Goal: Information Seeking & Learning: Learn about a topic

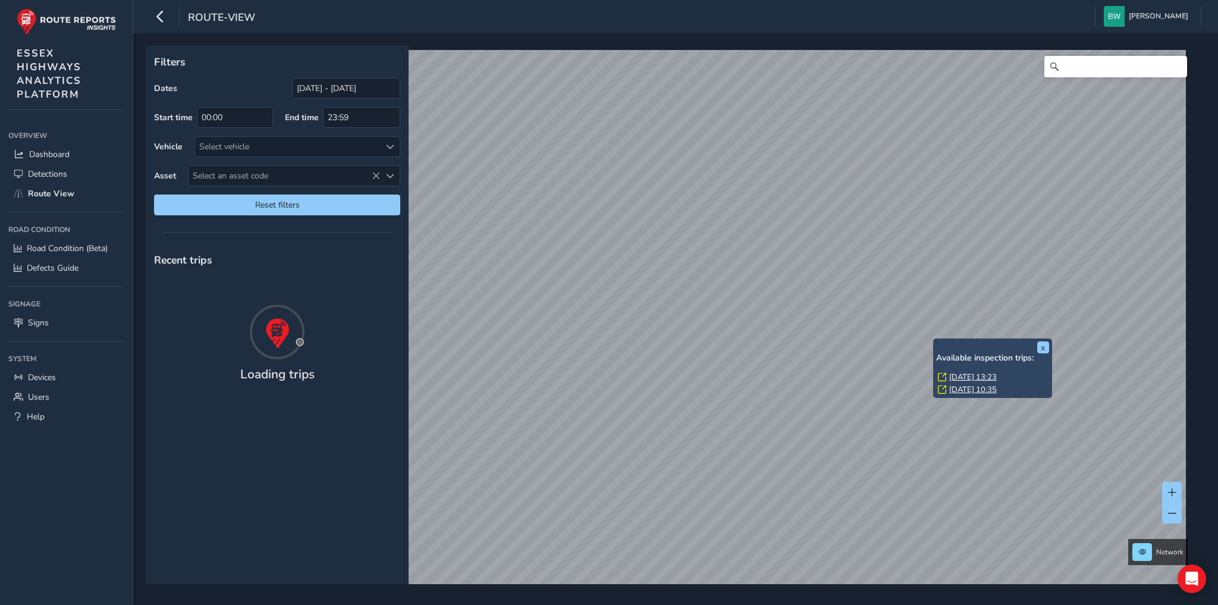
click at [948, 378] on div "Fri, 12 Sep, 13:23" at bounding box center [993, 377] width 111 height 11
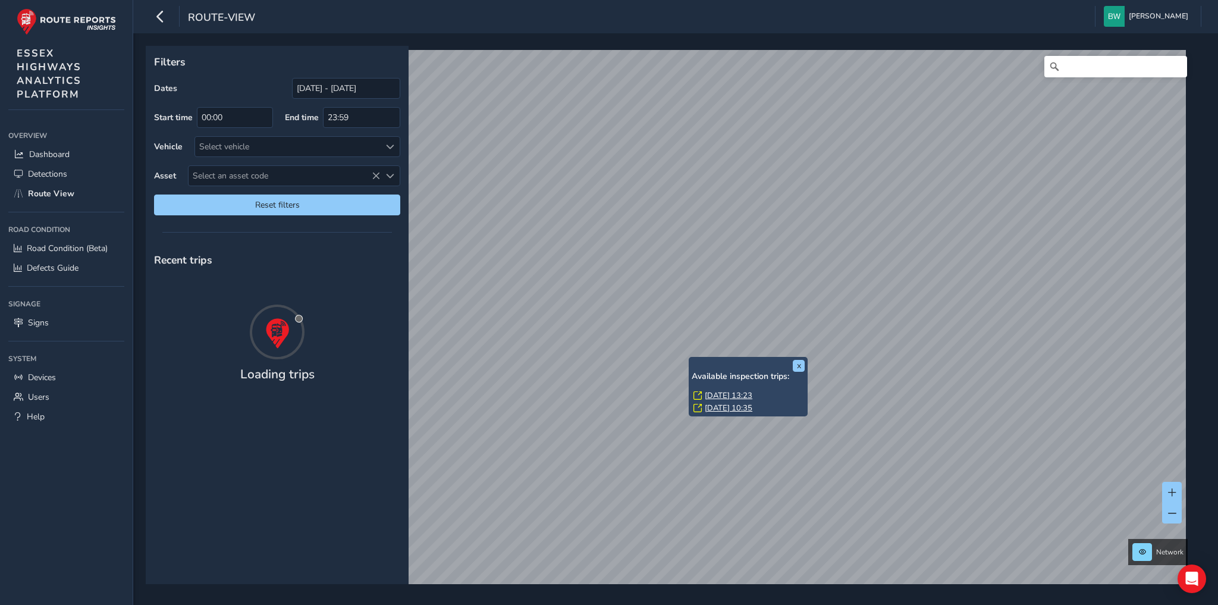
click at [740, 394] on link "Fri, 12 Sep, 13:23" at bounding box center [729, 395] width 48 height 11
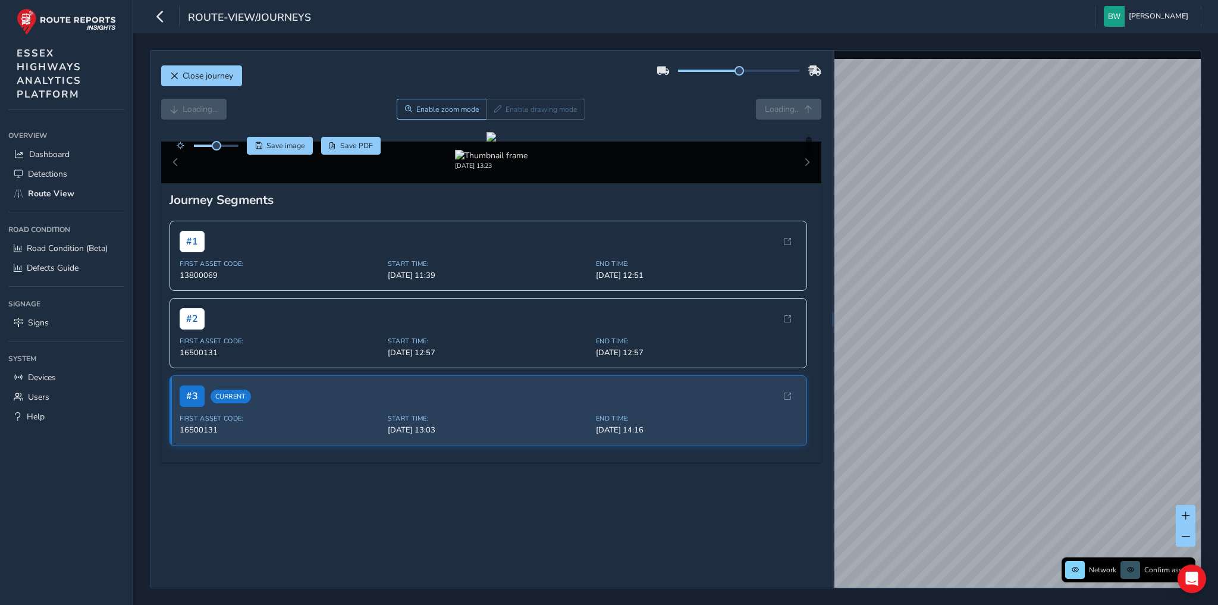
click at [801, 106] on div "Loading... Enable zoom mode Enable drawing mode Loading..." at bounding box center [491, 109] width 661 height 21
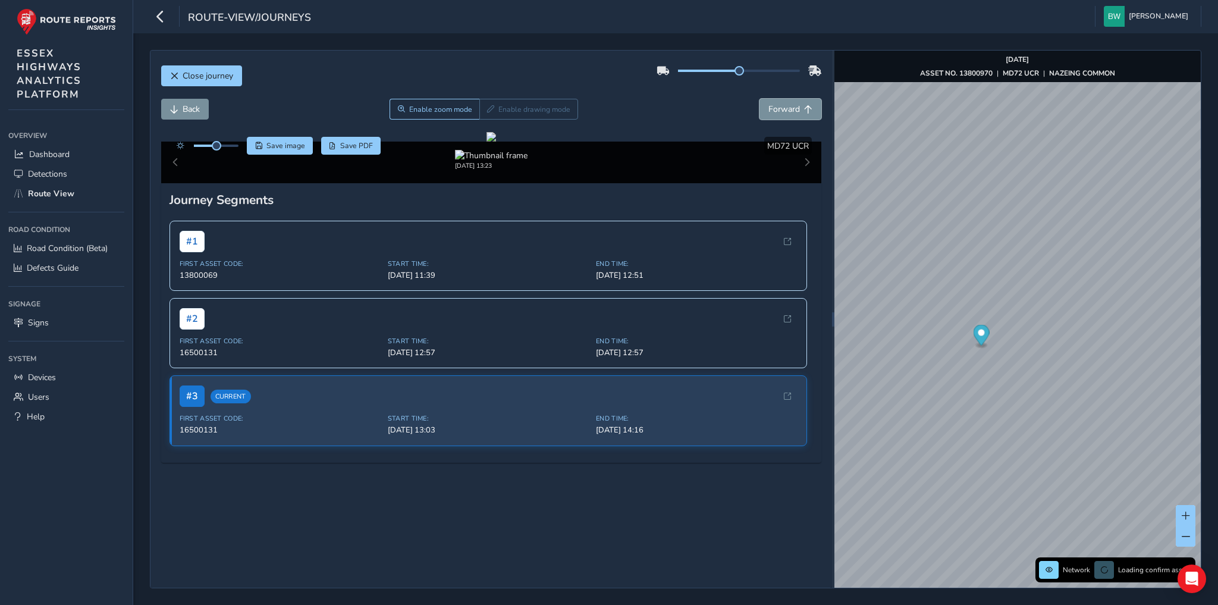
click at [804, 106] on span "Forward" at bounding box center [808, 109] width 8 height 8
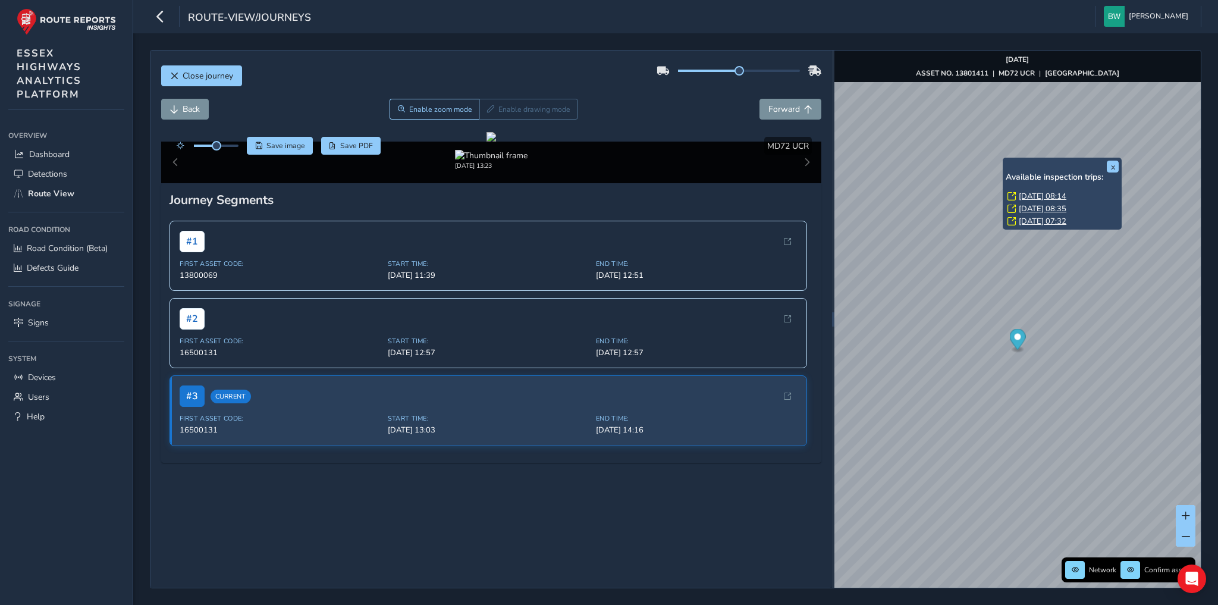
drag, startPoint x: 1055, startPoint y: 195, endPoint x: 1048, endPoint y: 193, distance: 7.2
click at [1055, 195] on link "Thu, 4 Sep, 08:14" at bounding box center [1043, 196] width 48 height 11
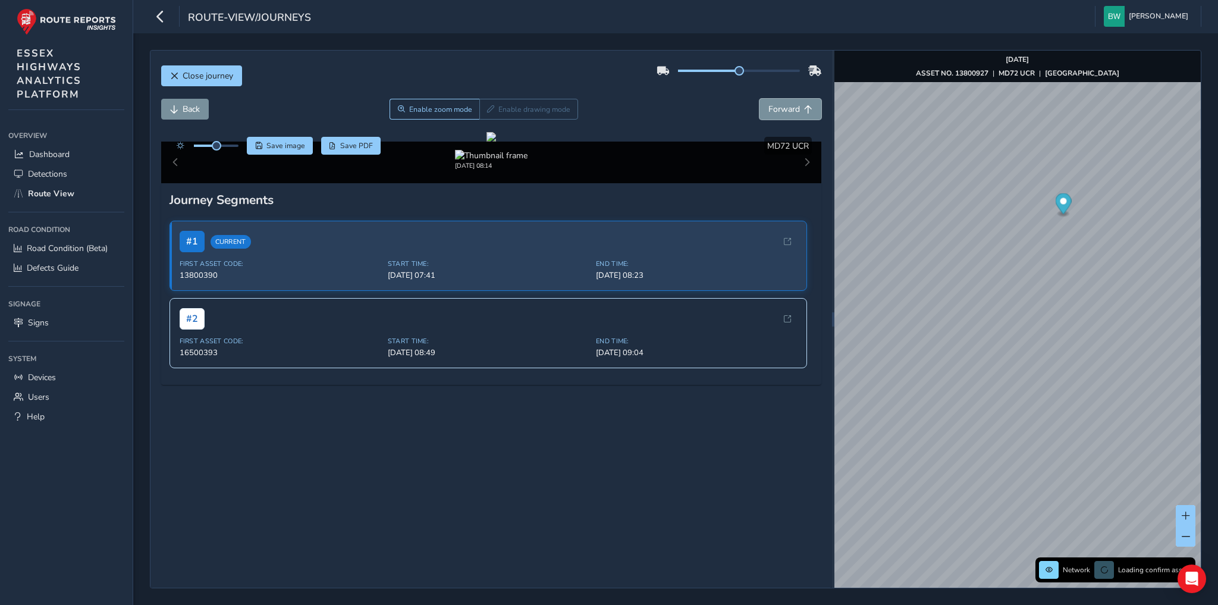
click at [789, 112] on span "Forward" at bounding box center [785, 109] width 32 height 11
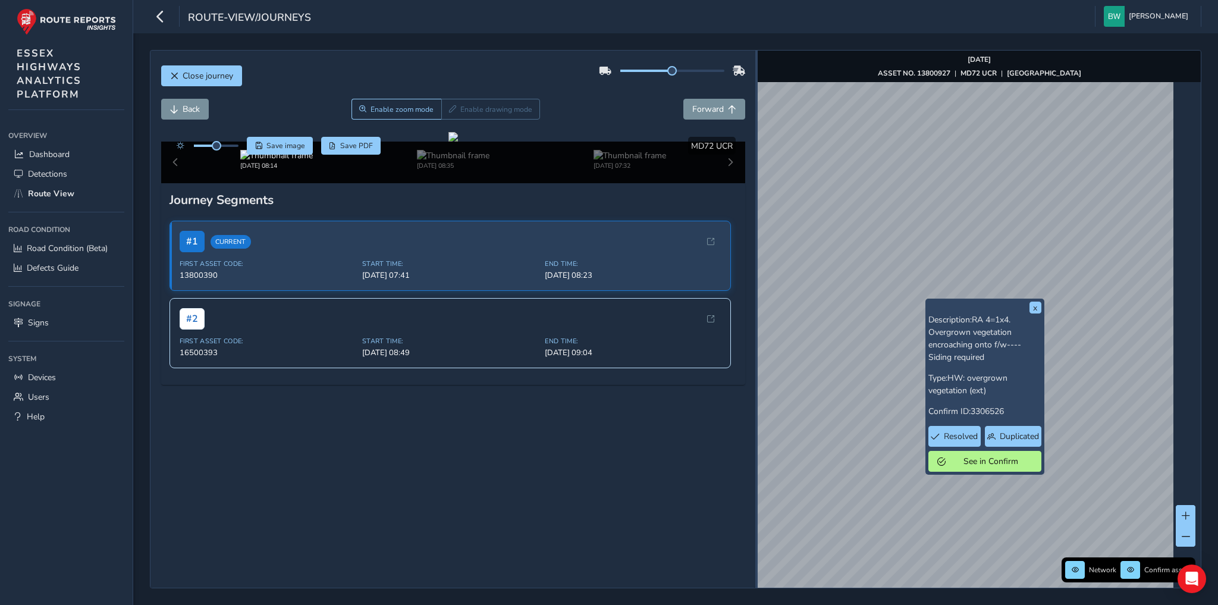
drag, startPoint x: 833, startPoint y: 312, endPoint x: 757, endPoint y: 303, distance: 77.3
click at [757, 303] on div at bounding box center [757, 319] width 2 height 537
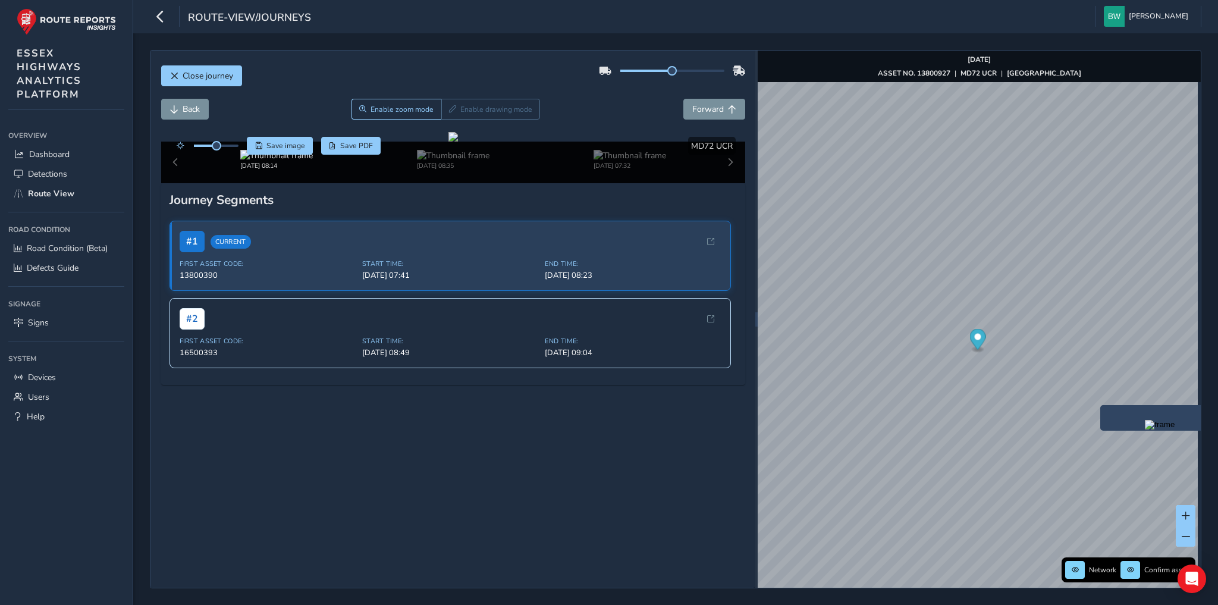
click at [1145, 430] on img "Preview frame" at bounding box center [1160, 425] width 30 height 10
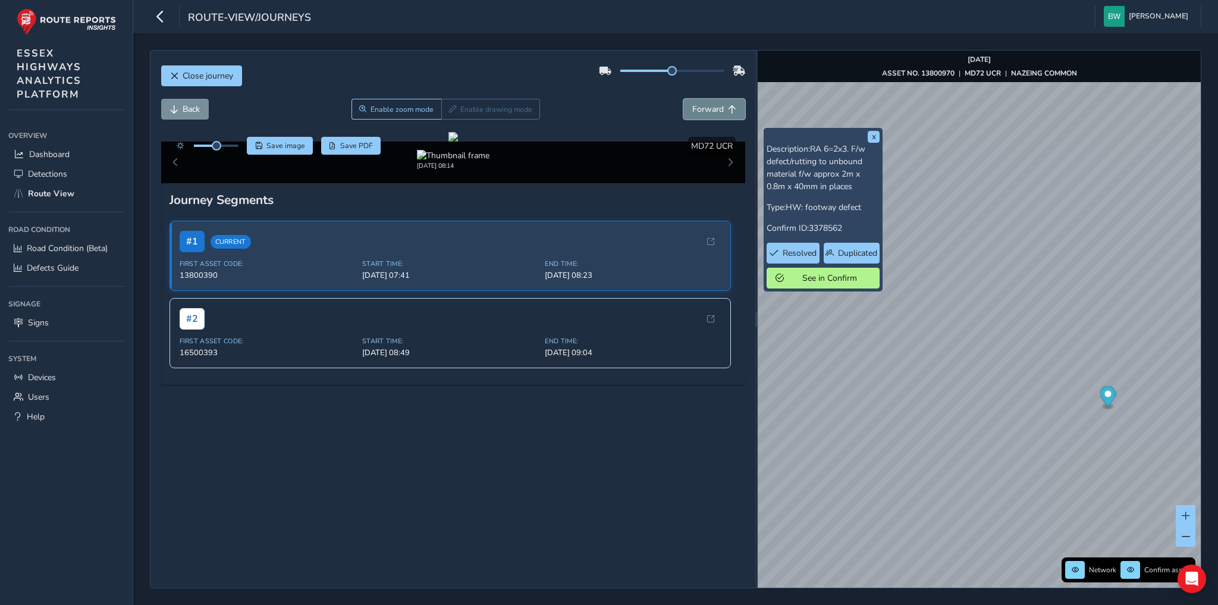
click at [714, 108] on span "Forward" at bounding box center [708, 109] width 32 height 11
click at [200, 108] on button "Back" at bounding box center [185, 109] width 48 height 21
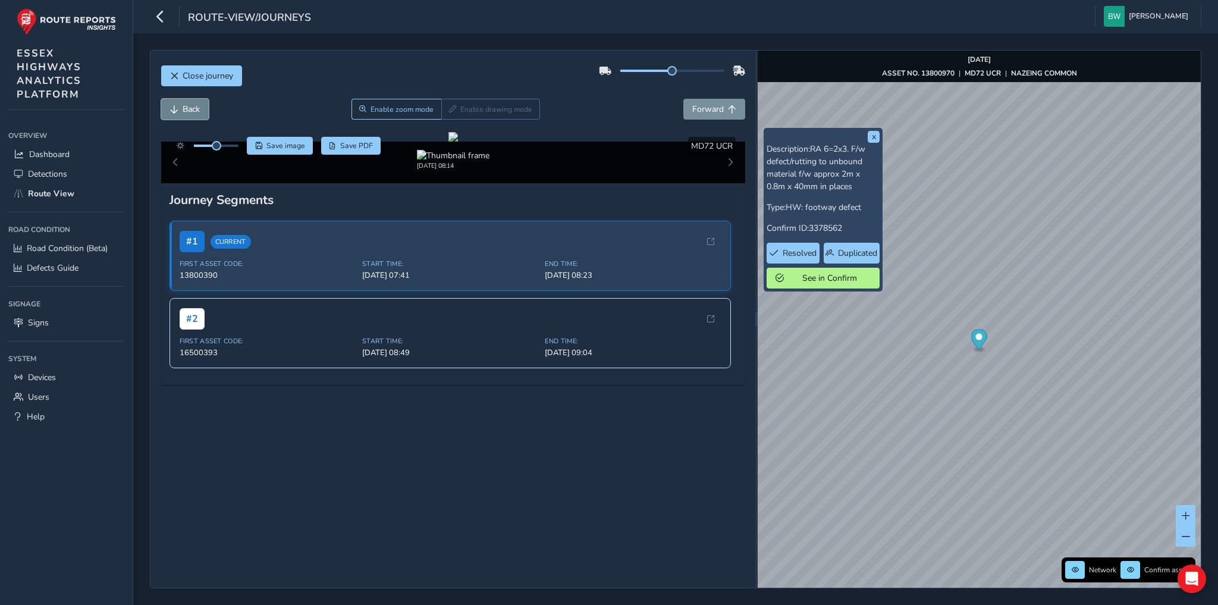
click at [200, 108] on button "Back" at bounding box center [185, 109] width 48 height 21
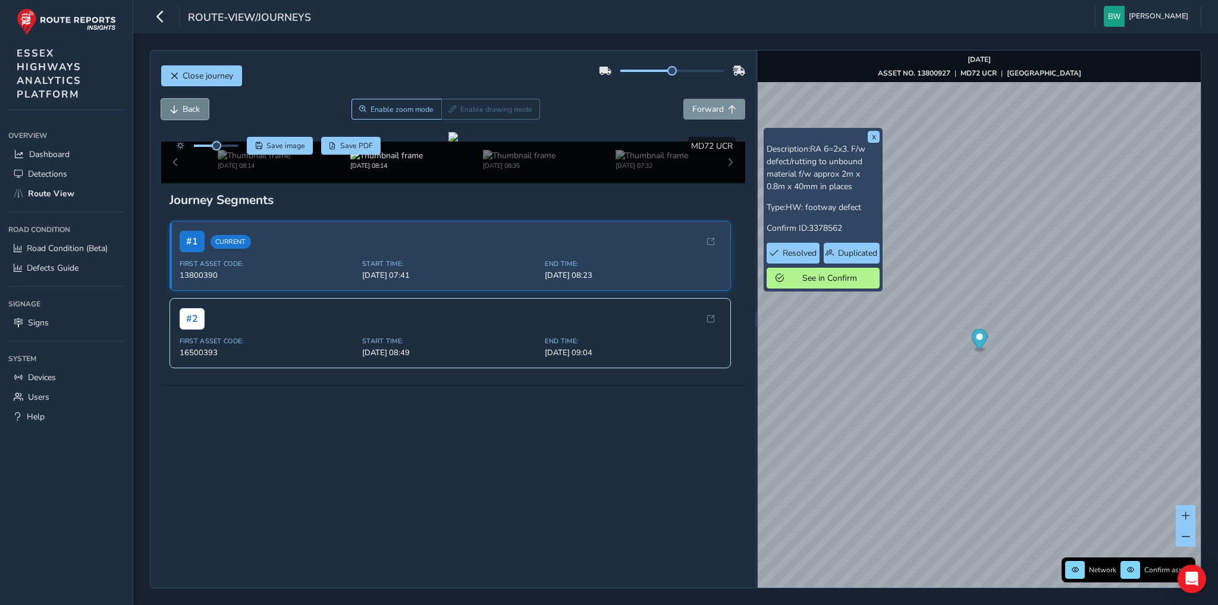
click at [200, 108] on button "Back" at bounding box center [185, 109] width 48 height 21
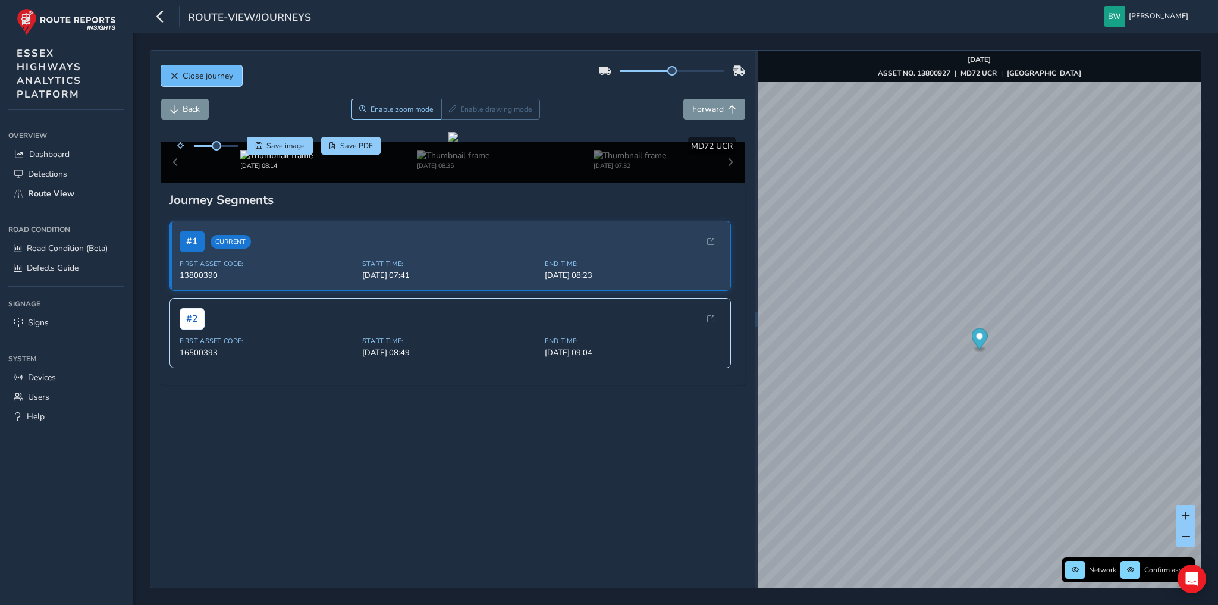
click at [218, 80] on span "Close journey" at bounding box center [208, 75] width 51 height 11
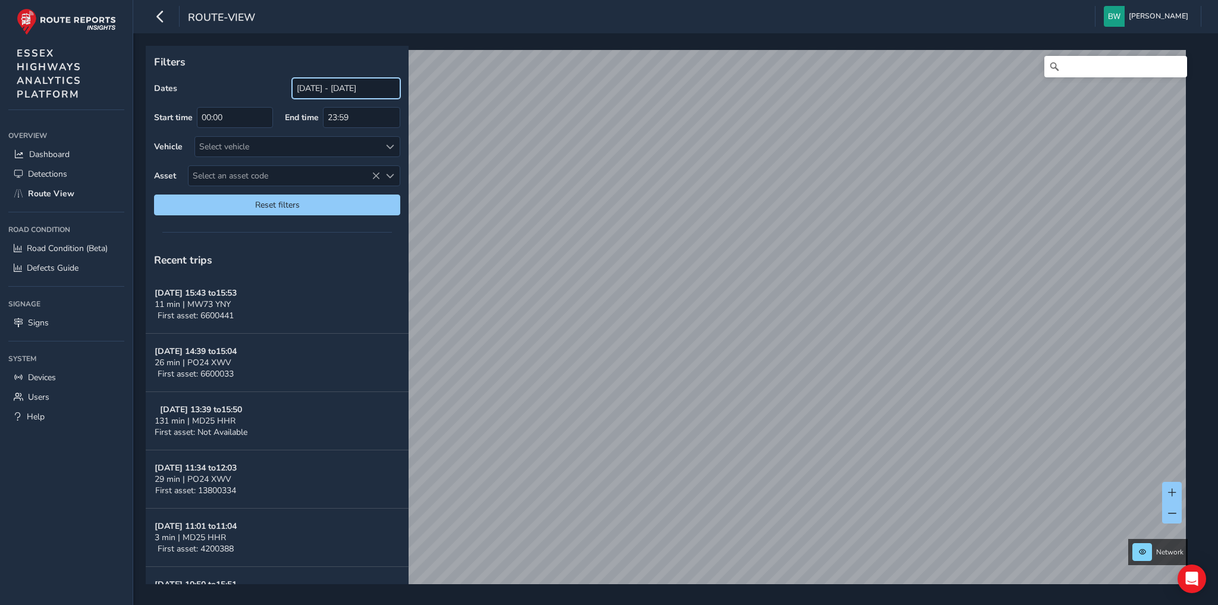
click at [343, 90] on input "[DATE] - [DATE]" at bounding box center [346, 88] width 108 height 21
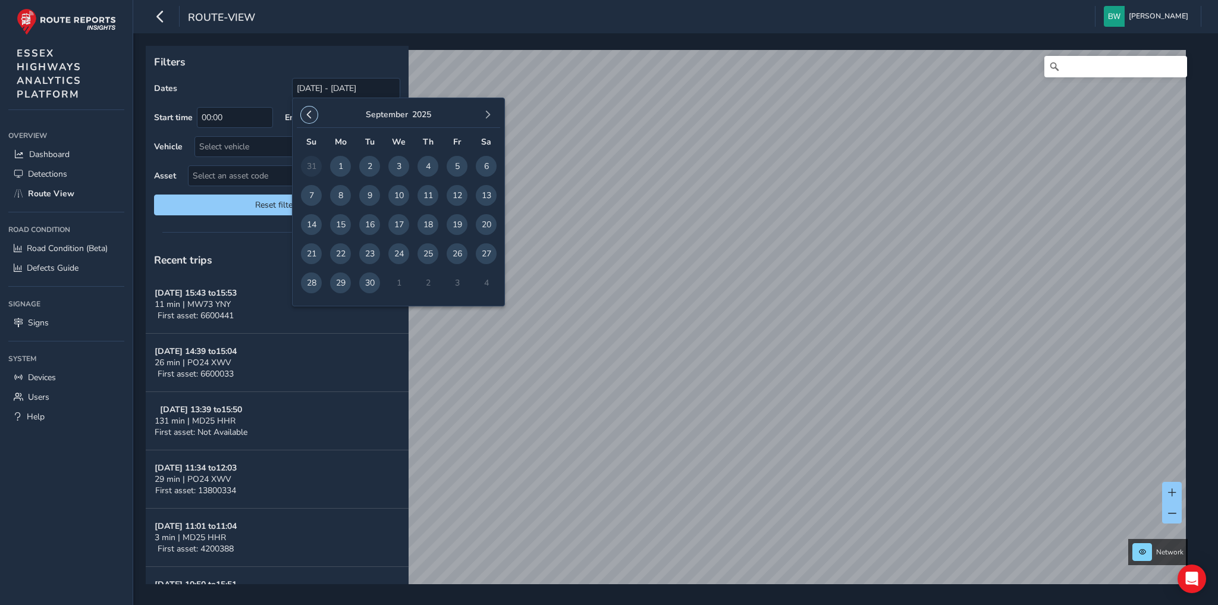
click at [311, 112] on span "button" at bounding box center [309, 115] width 8 height 8
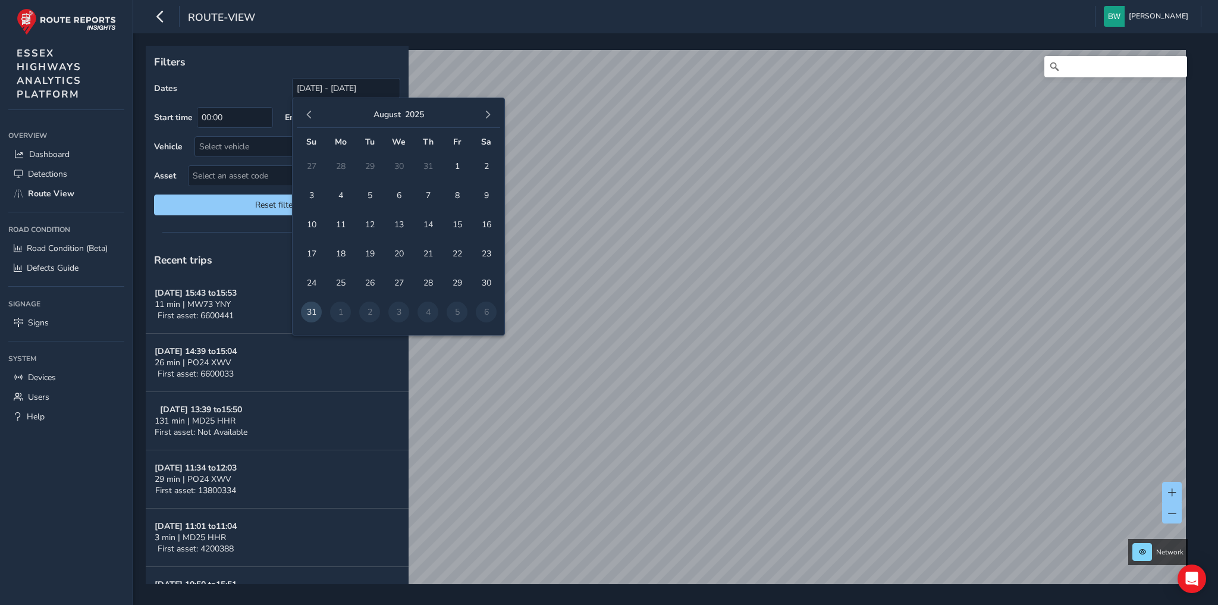
click at [311, 112] on span "button" at bounding box center [309, 115] width 8 height 8
click at [311, 163] on span "1" at bounding box center [311, 166] width 21 height 21
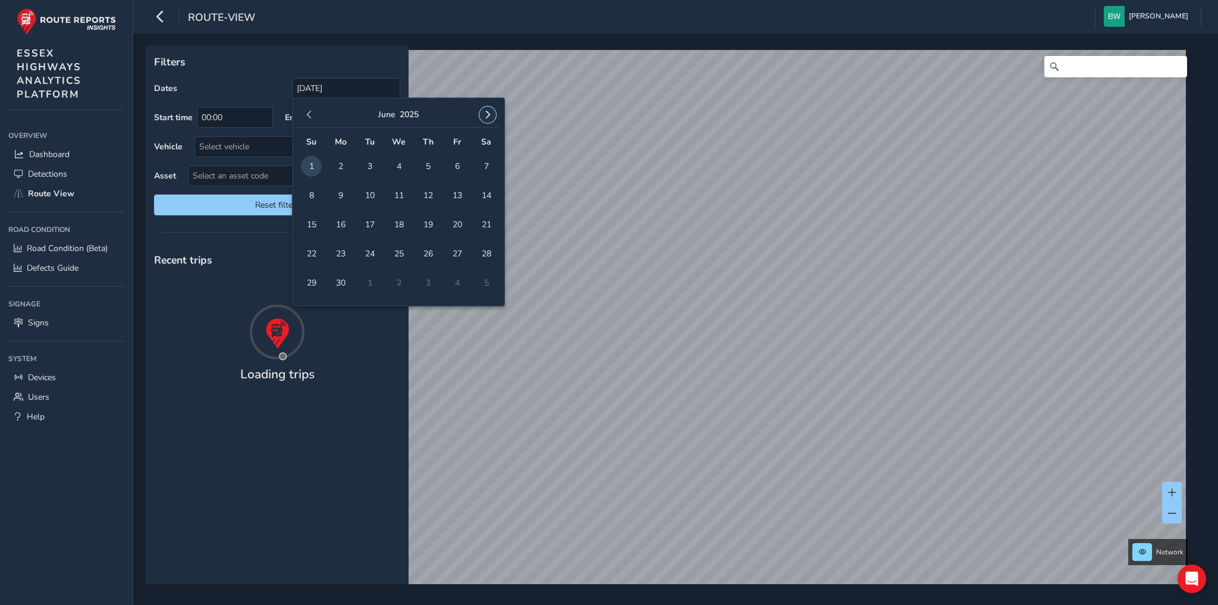
click at [487, 112] on span "button" at bounding box center [488, 115] width 8 height 8
click at [369, 280] on span "30" at bounding box center [369, 282] width 21 height 21
type input "01/06/2025 - 30/09/2025"
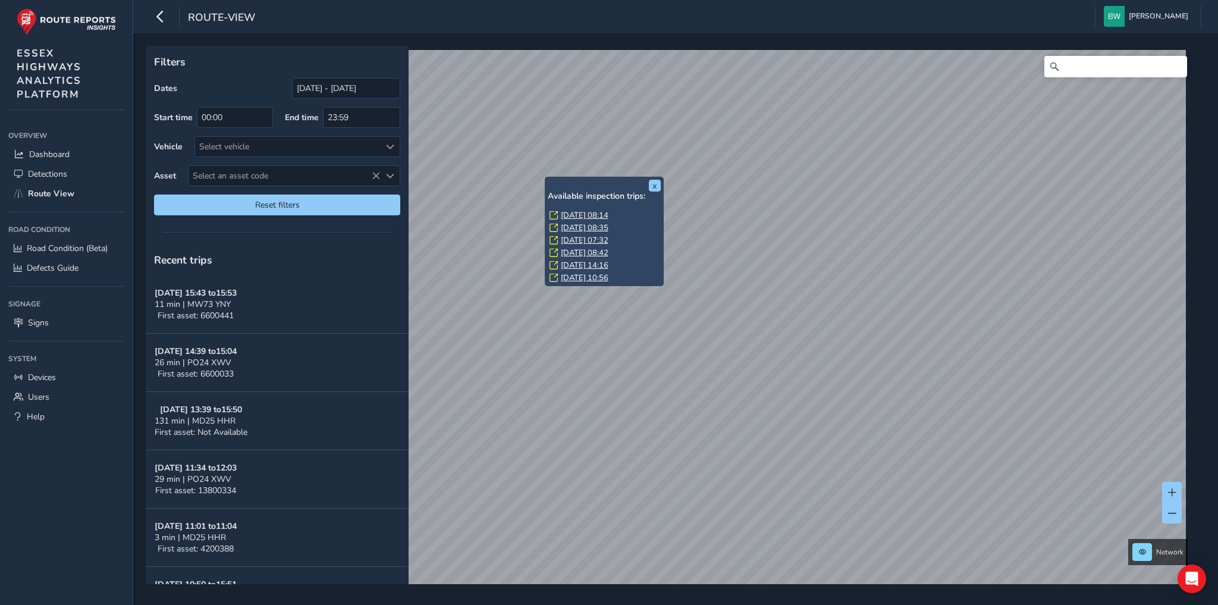
click at [604, 276] on link "Wed, 4 Jun, 10:56" at bounding box center [585, 277] width 48 height 11
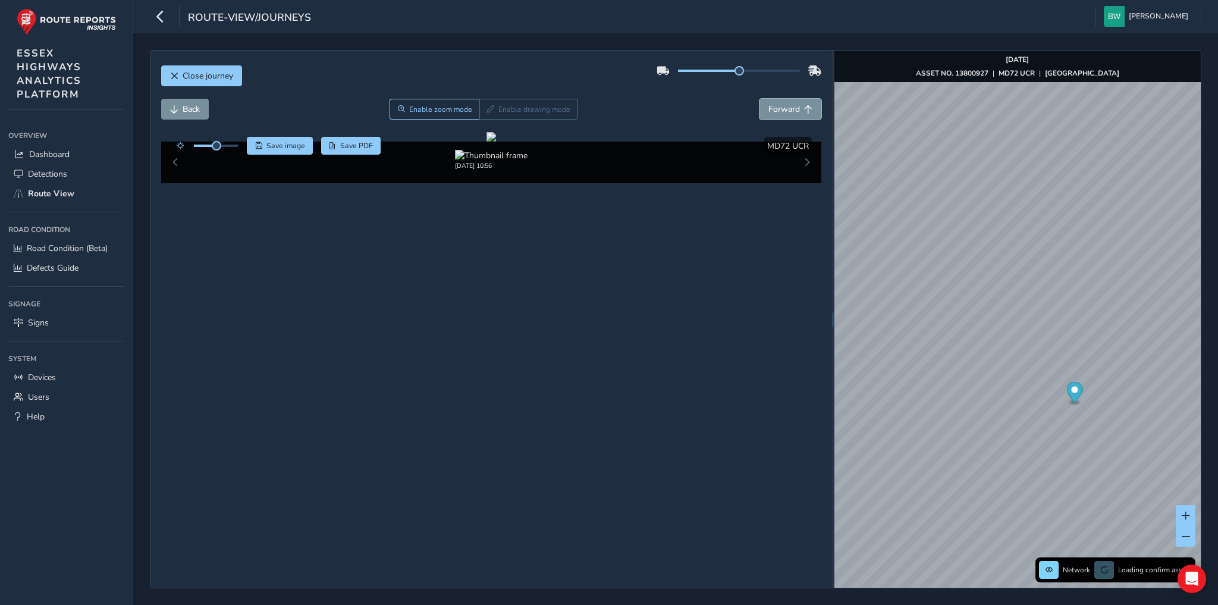
click at [773, 105] on span "Forward" at bounding box center [785, 109] width 32 height 11
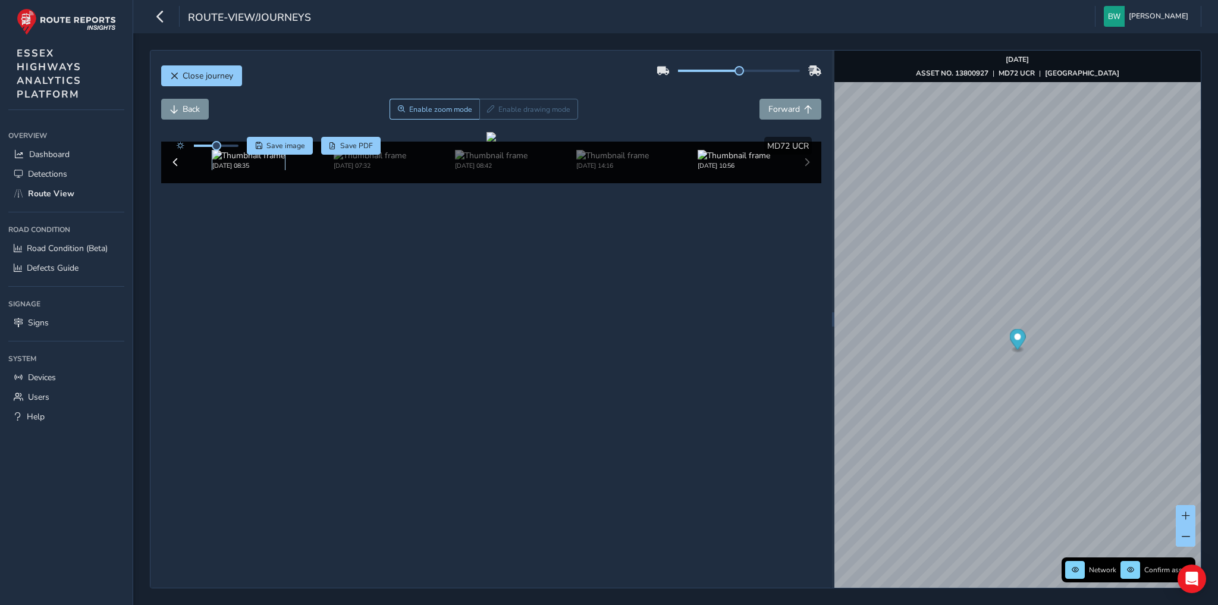
click at [230, 161] on img at bounding box center [248, 155] width 73 height 11
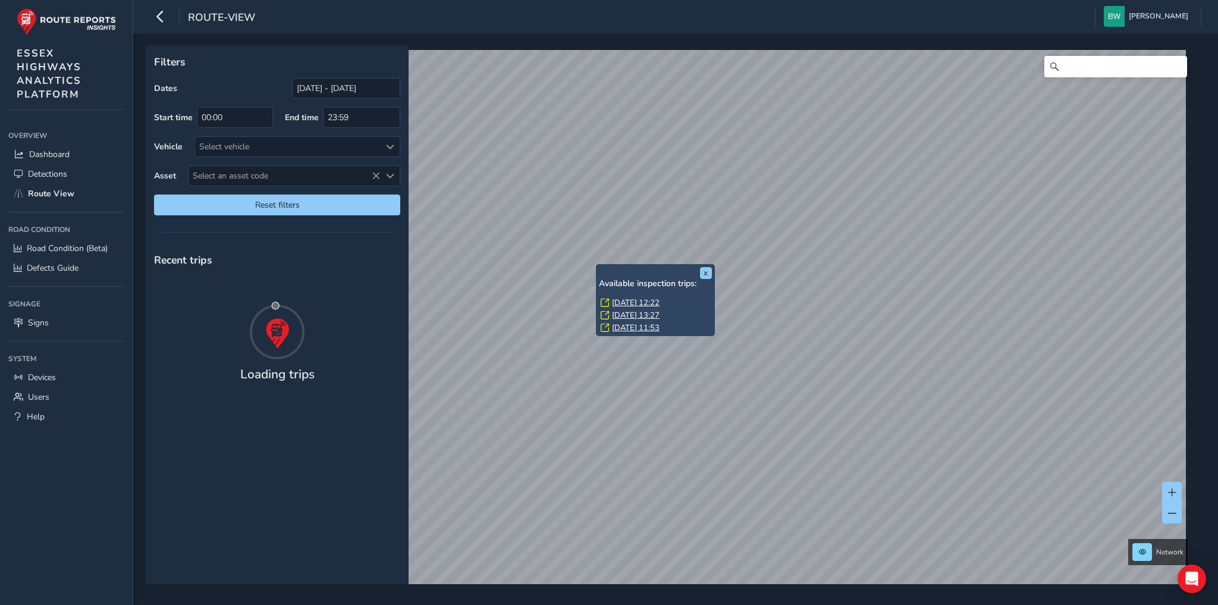
click at [641, 299] on link "[DATE] 12:22" at bounding box center [636, 302] width 48 height 11
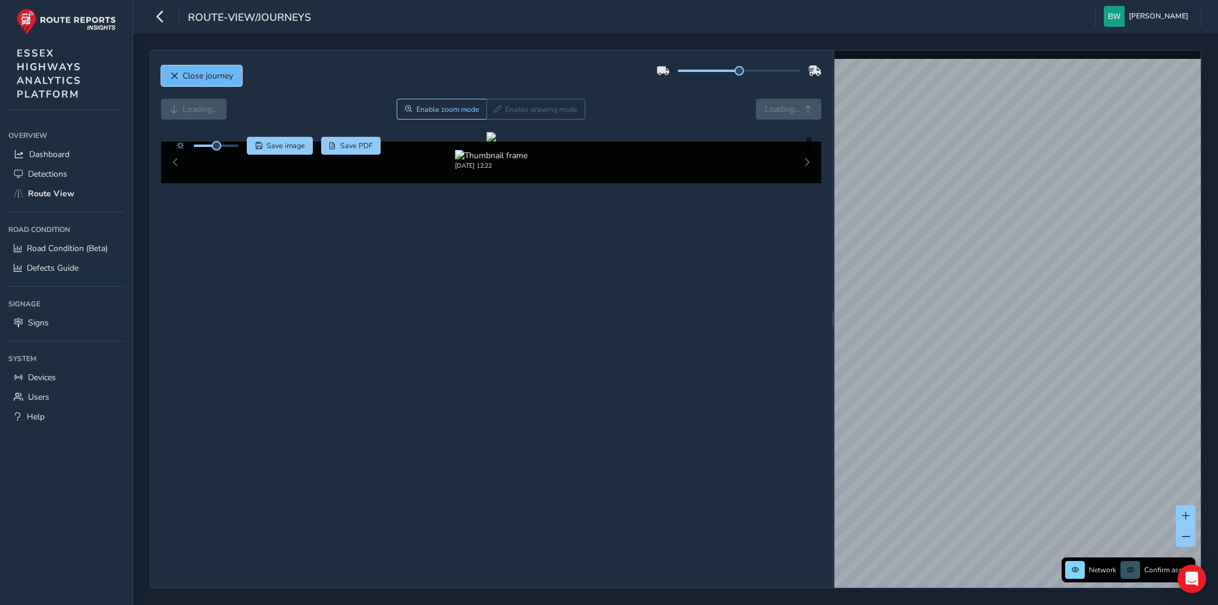
click at [213, 84] on button "Close journey" at bounding box center [201, 75] width 81 height 21
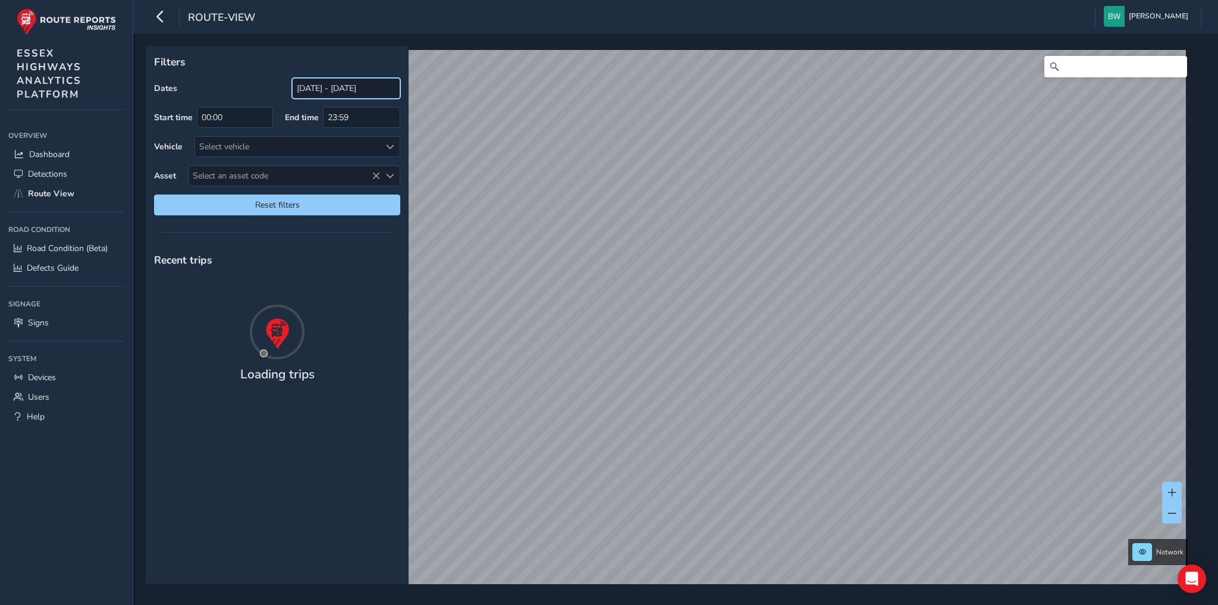
click at [350, 92] on input "[DATE] - [DATE]" at bounding box center [346, 88] width 108 height 21
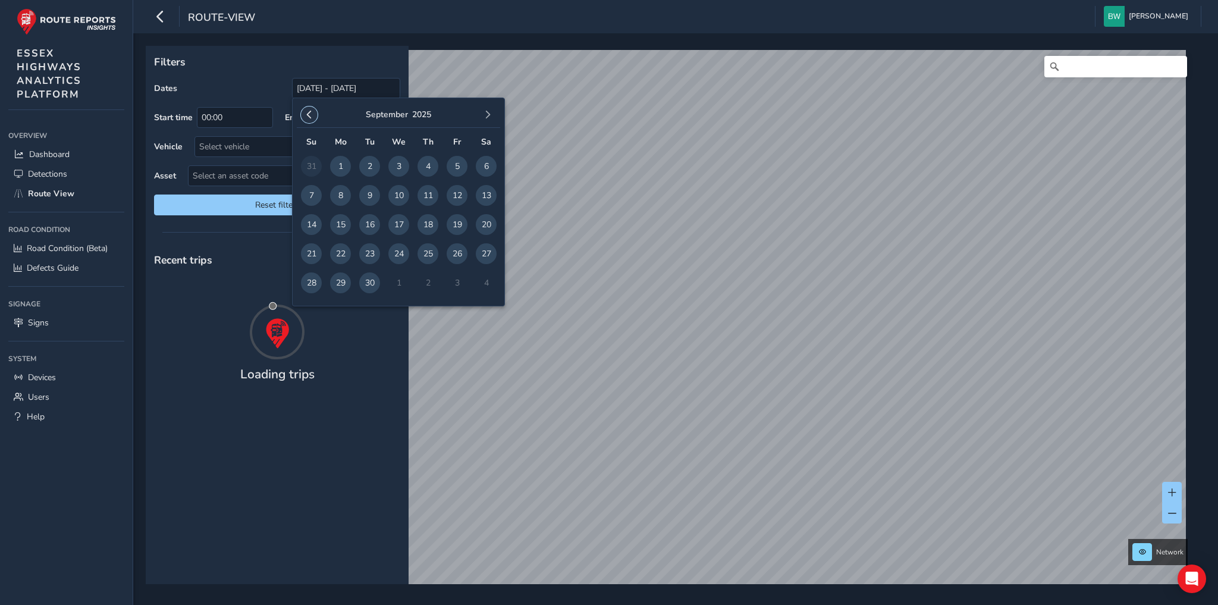
click at [311, 119] on button "button" at bounding box center [309, 114] width 17 height 17
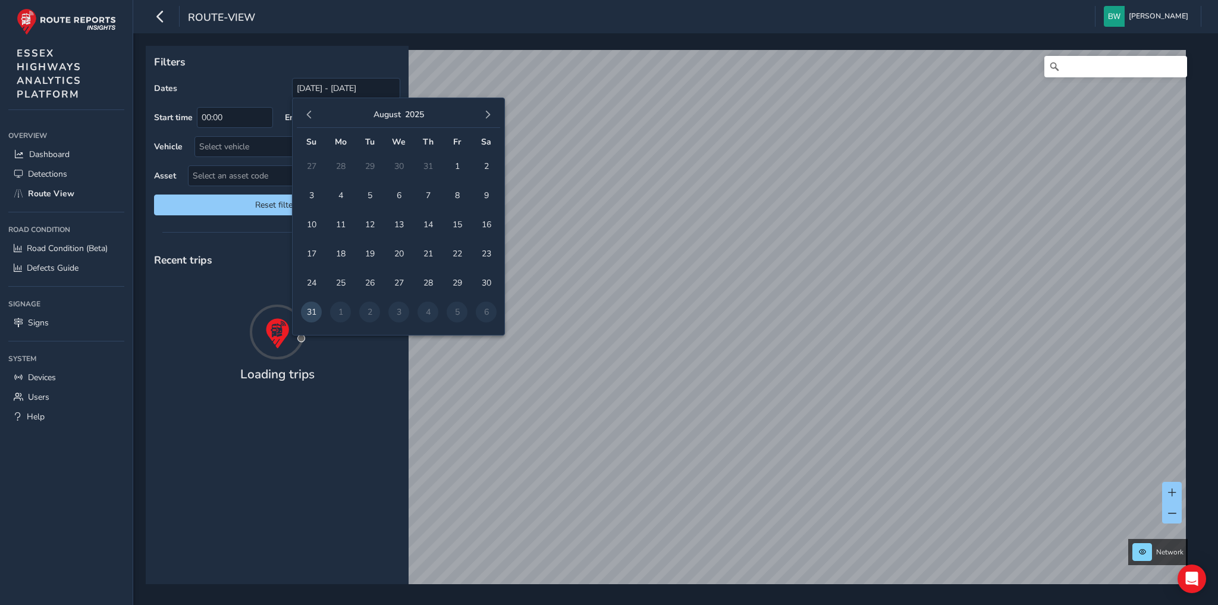
click at [311, 119] on button "button" at bounding box center [309, 114] width 17 height 17
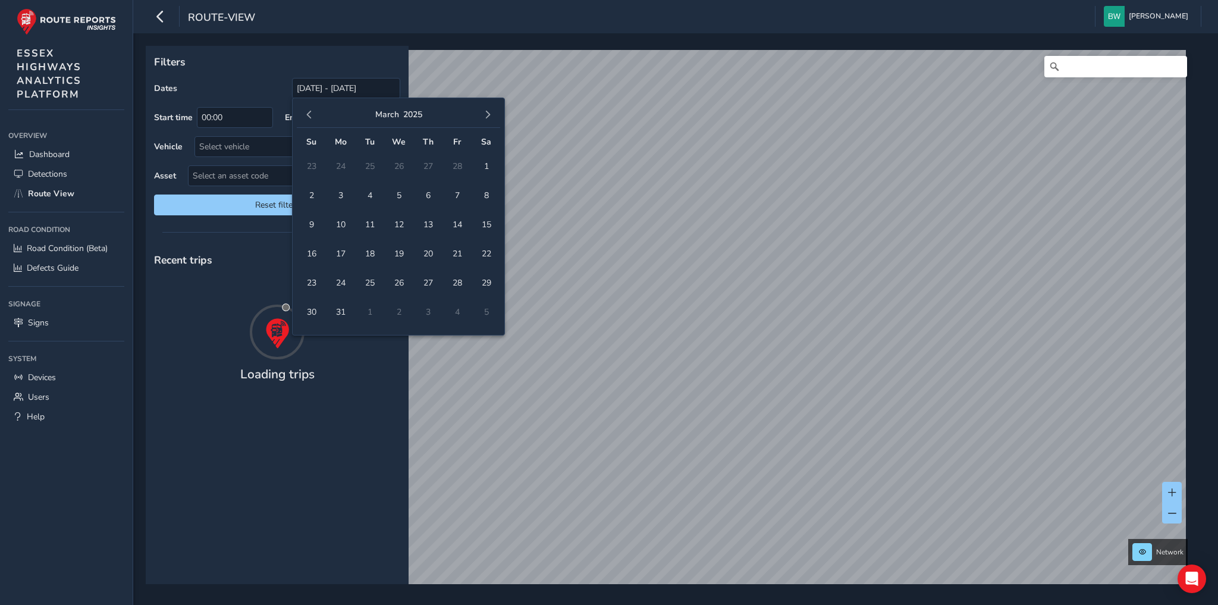
click at [311, 119] on button "button" at bounding box center [309, 114] width 17 height 17
click at [405, 164] on span "1" at bounding box center [398, 166] width 21 height 21
click at [485, 114] on span "button" at bounding box center [488, 115] width 8 height 8
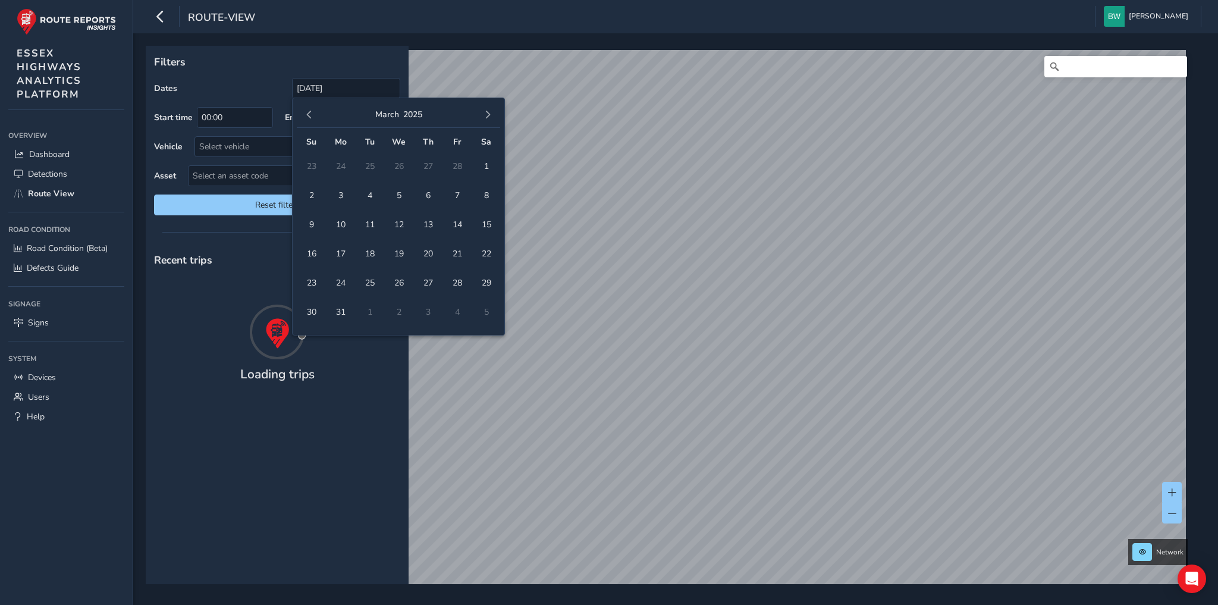
click at [485, 114] on span "button" at bounding box center [488, 115] width 8 height 8
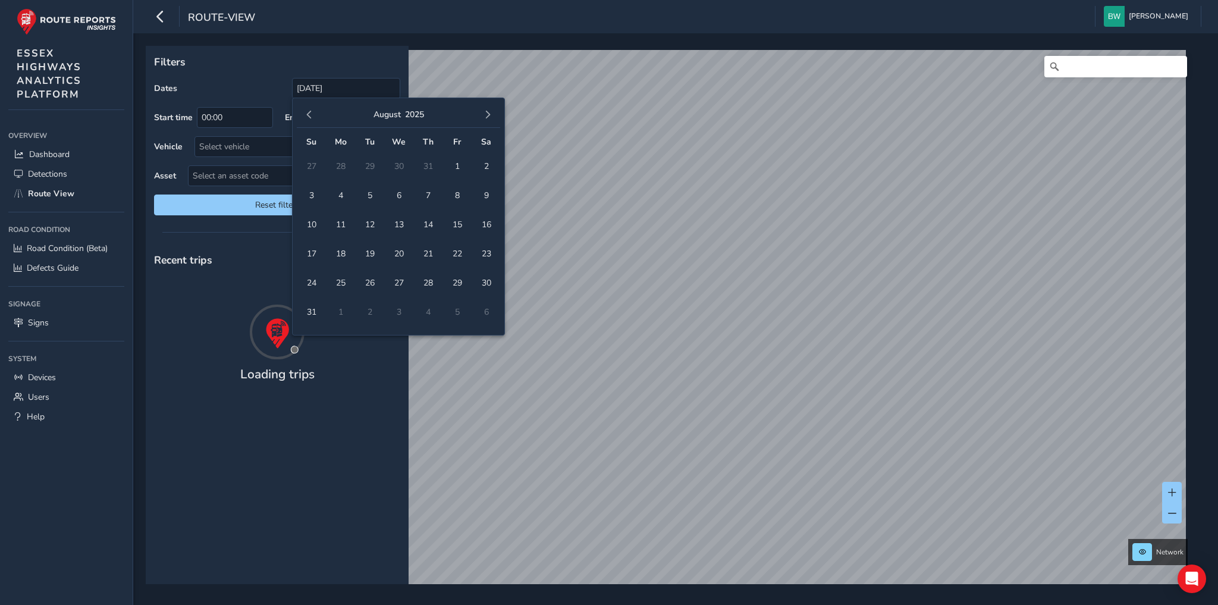
click at [485, 114] on span "button" at bounding box center [488, 115] width 8 height 8
click at [373, 277] on span "30" at bounding box center [369, 282] width 21 height 21
type input "[DATE] - [DATE]"
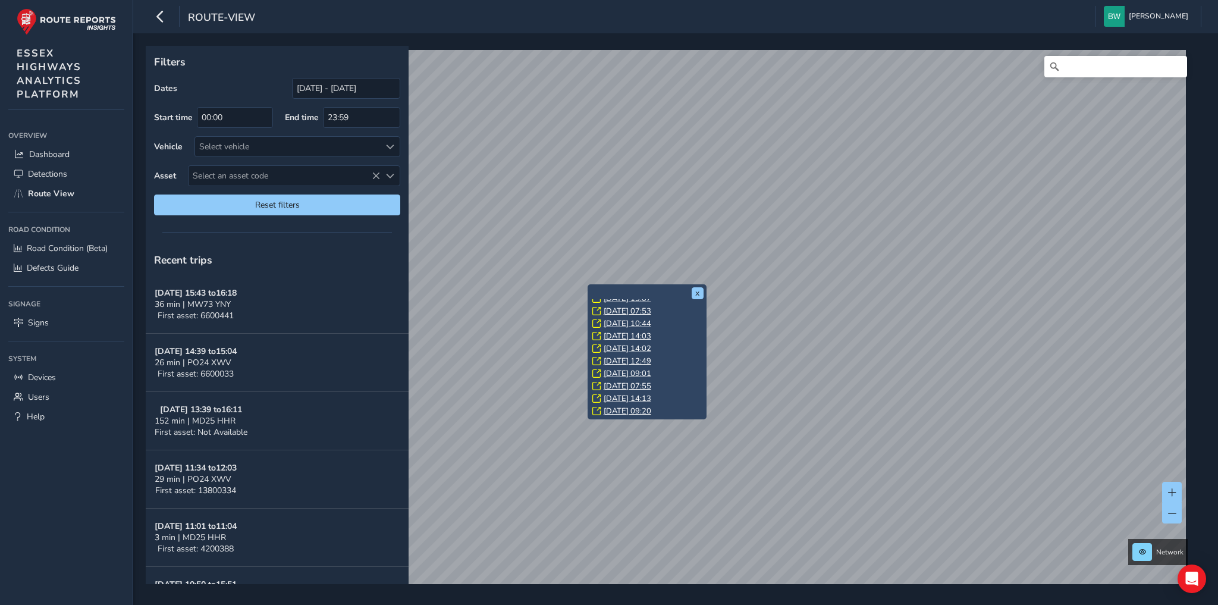
scroll to position [163, 0]
click at [644, 412] on link "[DATE] 15:01" at bounding box center [628, 411] width 48 height 11
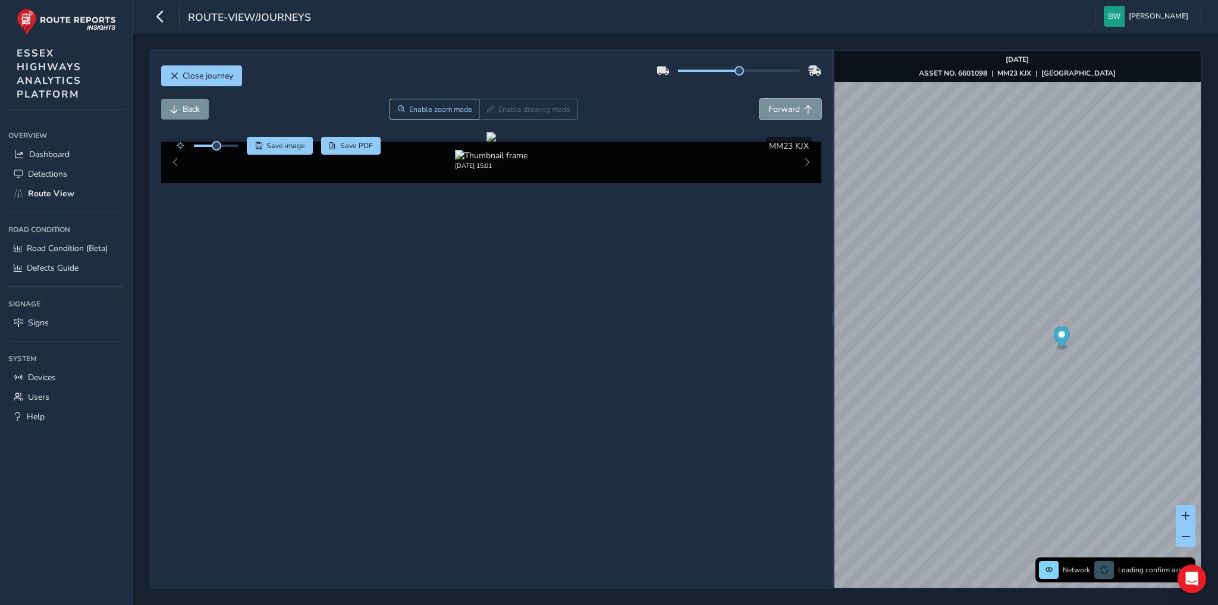
click at [776, 109] on span "Forward" at bounding box center [785, 109] width 32 height 11
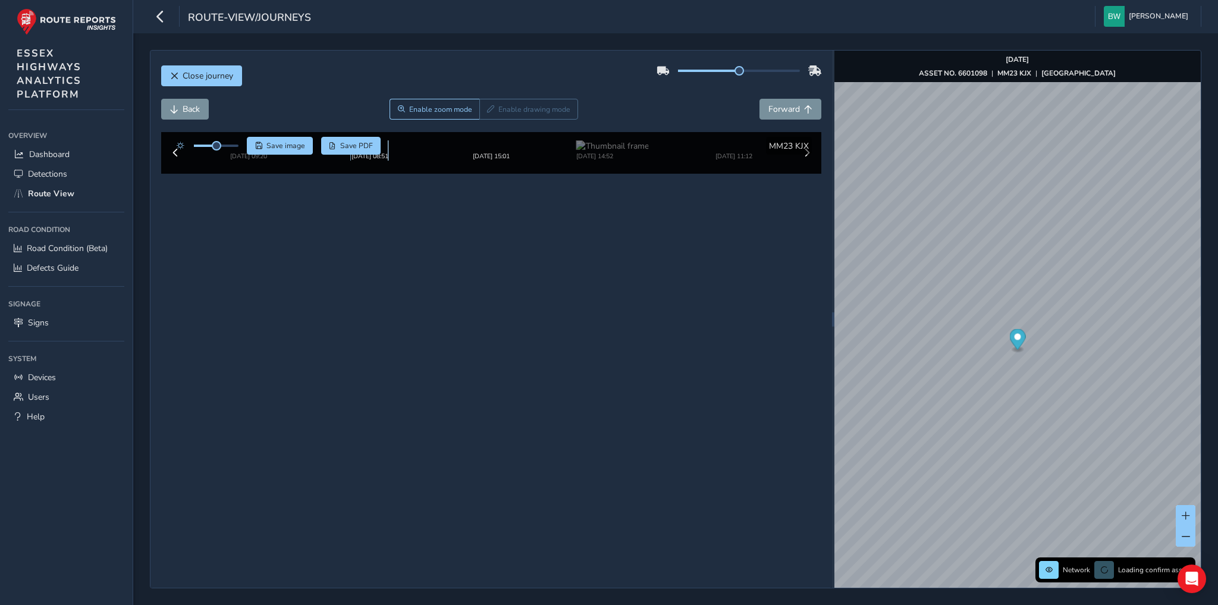
click at [368, 152] on img at bounding box center [370, 145] width 73 height 11
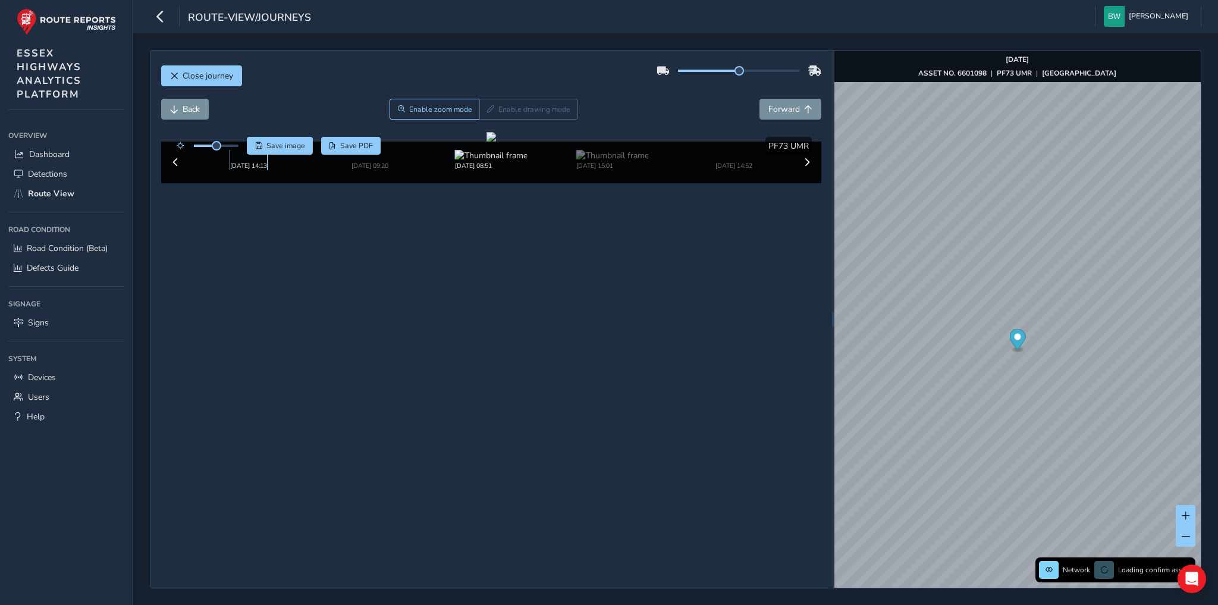
click at [234, 161] on img at bounding box center [248, 155] width 73 height 11
click at [355, 161] on img at bounding box center [370, 155] width 73 height 11
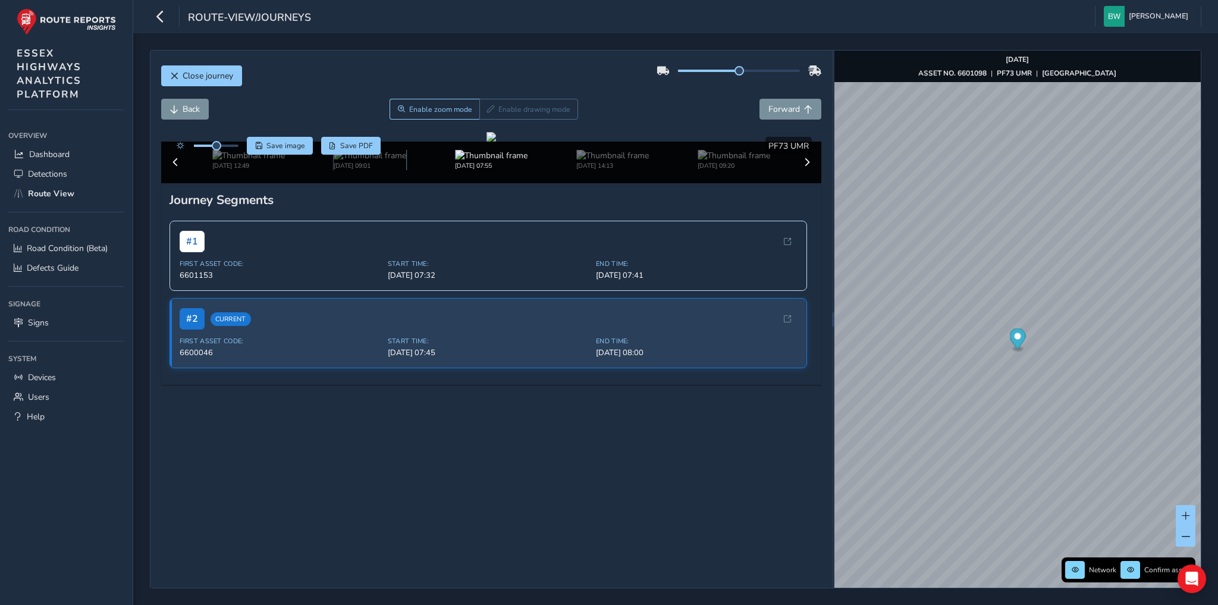
click at [355, 161] on img at bounding box center [370, 155] width 73 height 11
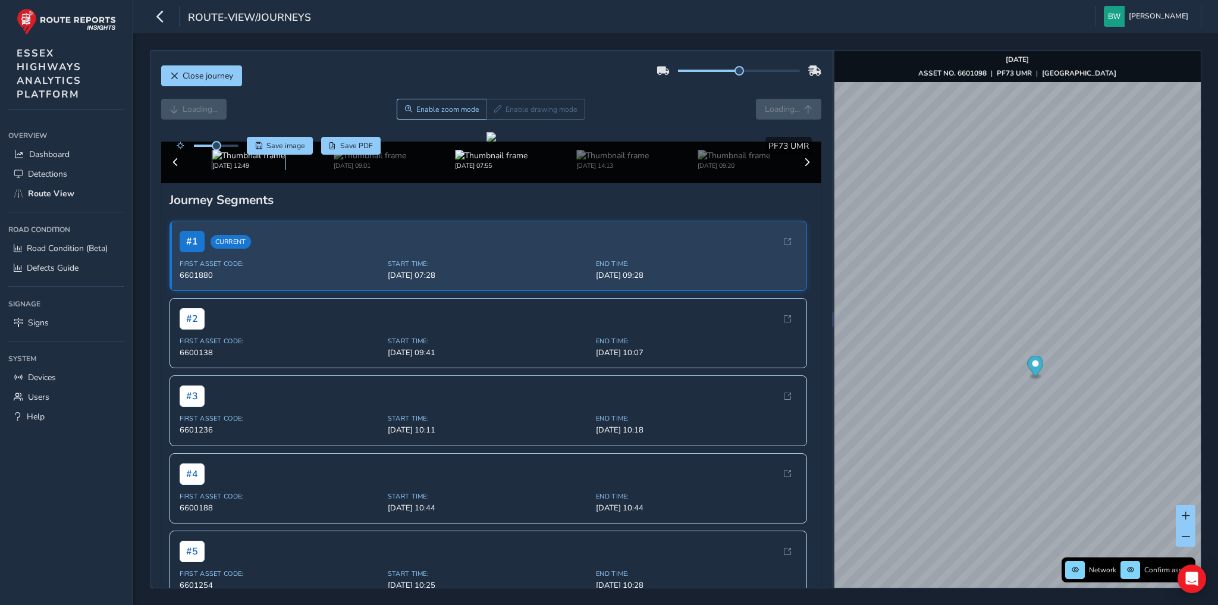
click at [226, 161] on img at bounding box center [248, 155] width 73 height 11
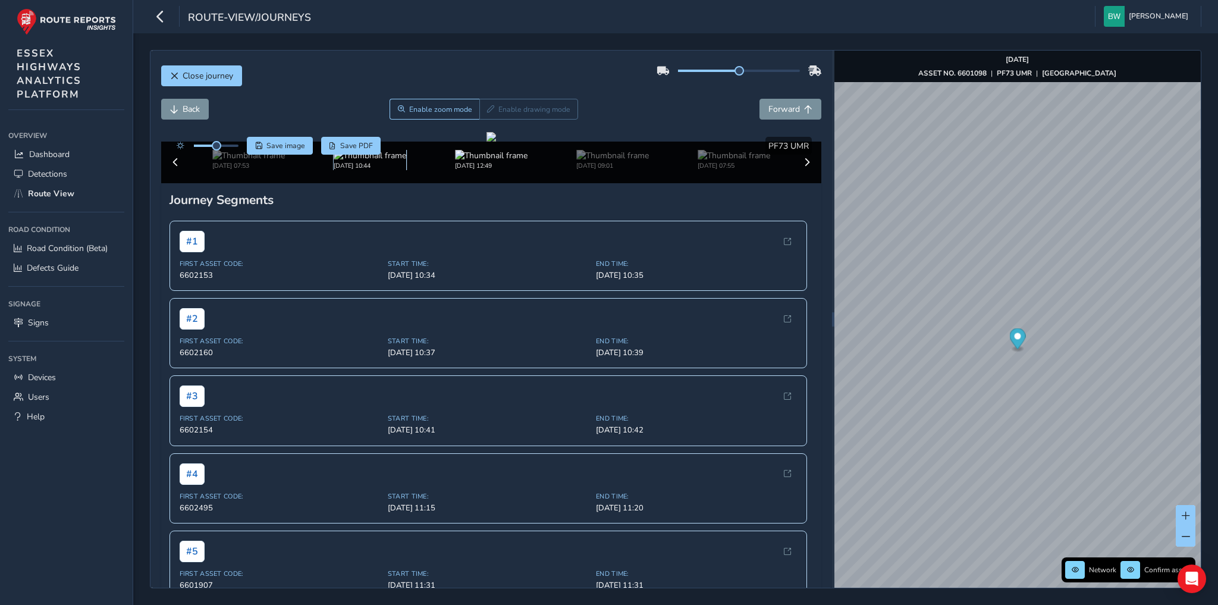
click at [354, 161] on img at bounding box center [370, 155] width 73 height 11
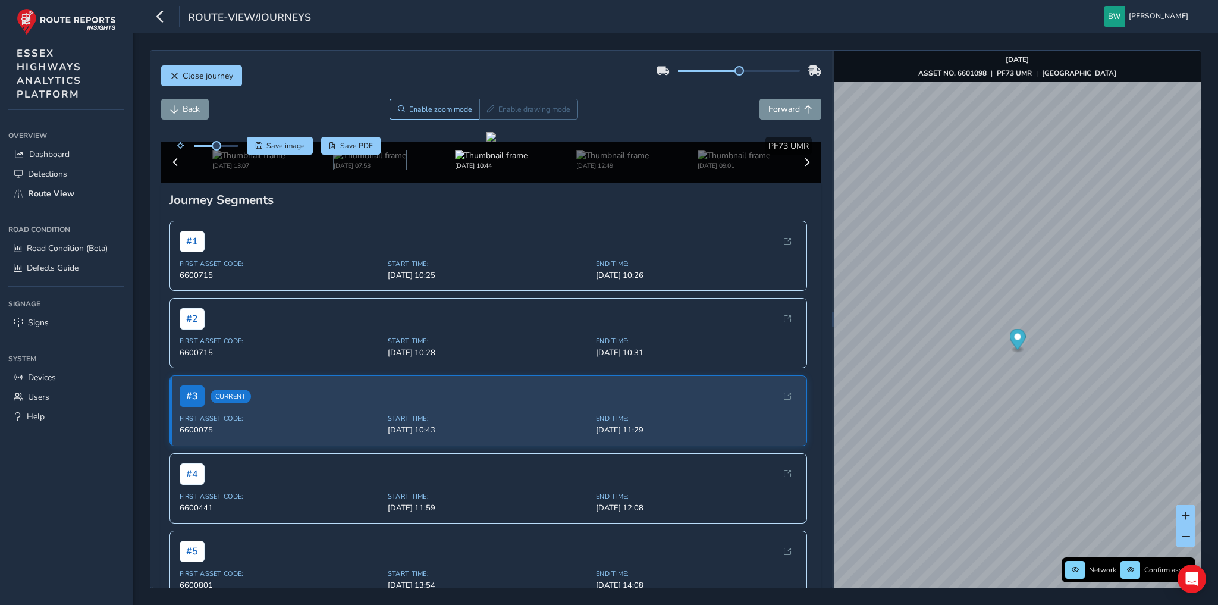
click at [354, 161] on img at bounding box center [370, 155] width 73 height 11
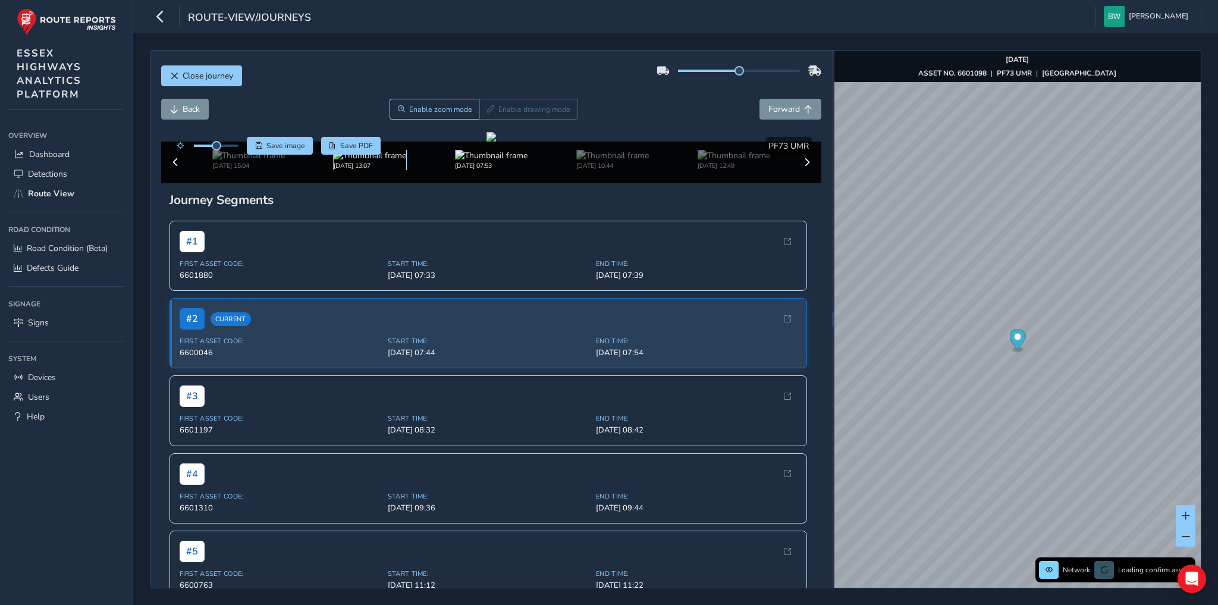
click at [359, 161] on img at bounding box center [370, 155] width 73 height 11
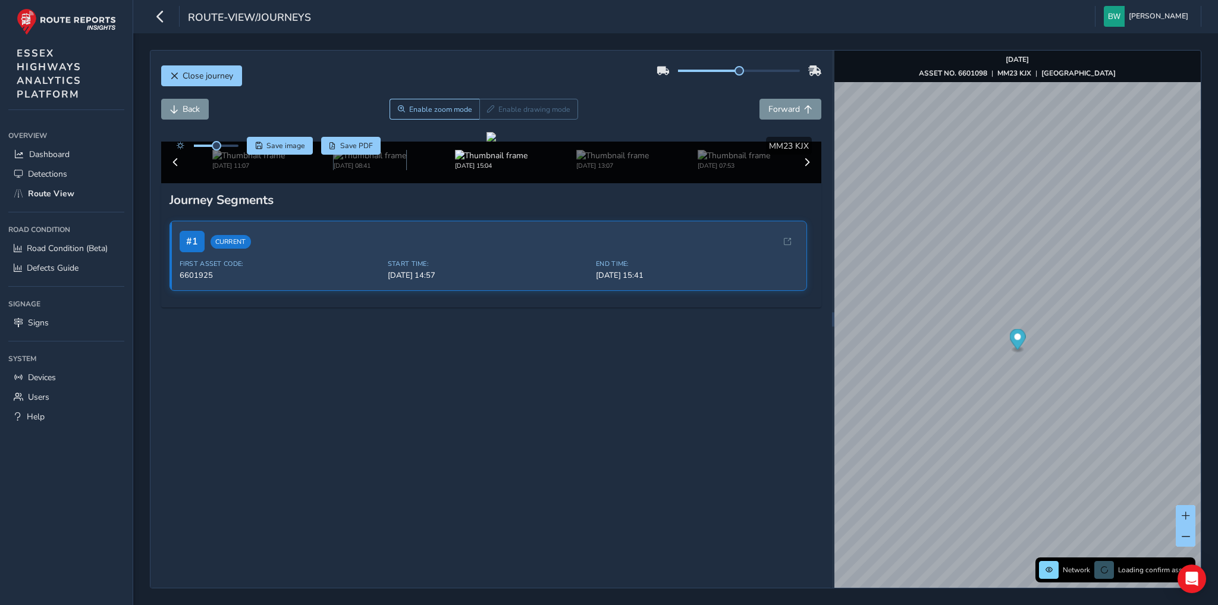
click at [359, 161] on img at bounding box center [370, 155] width 73 height 11
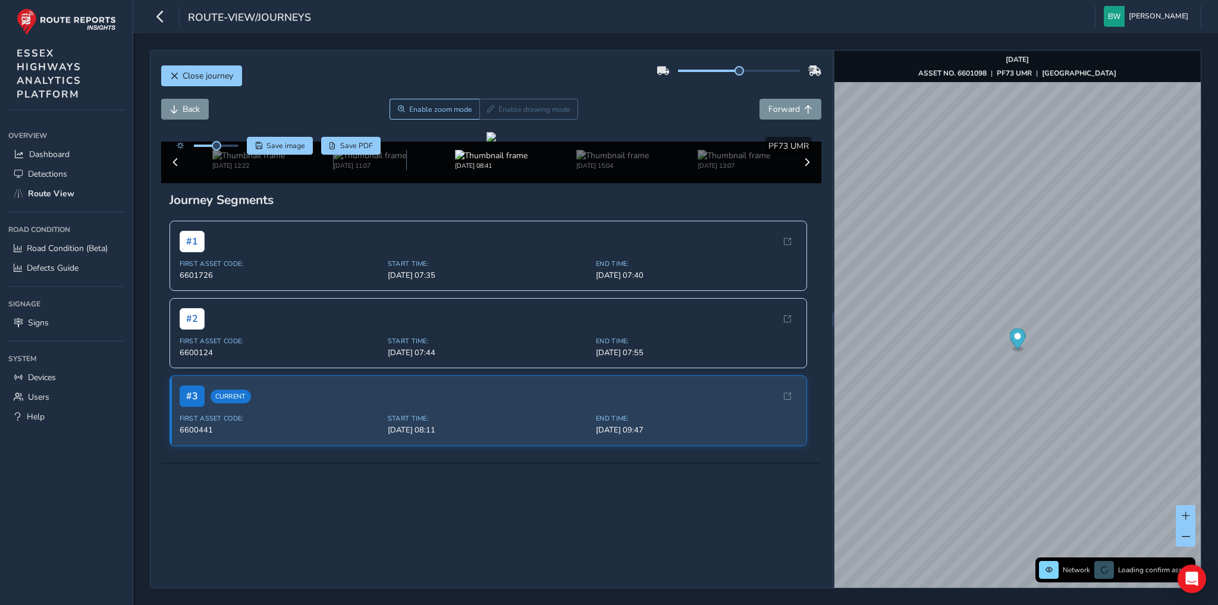
click at [359, 161] on img at bounding box center [370, 155] width 73 height 11
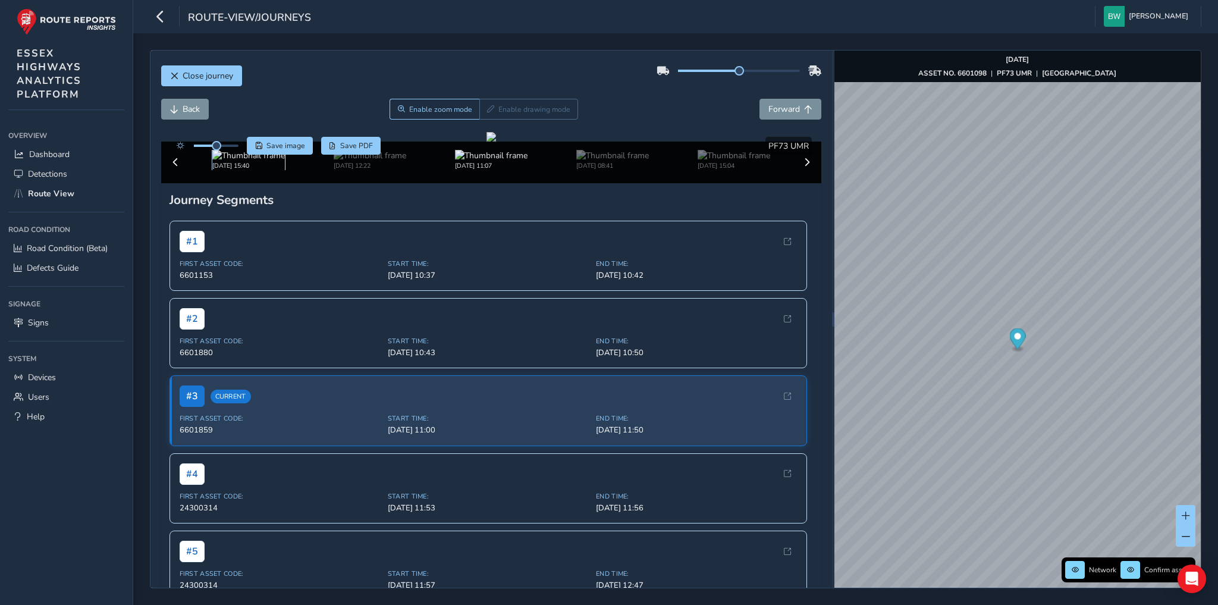
click at [264, 161] on img at bounding box center [248, 155] width 73 height 11
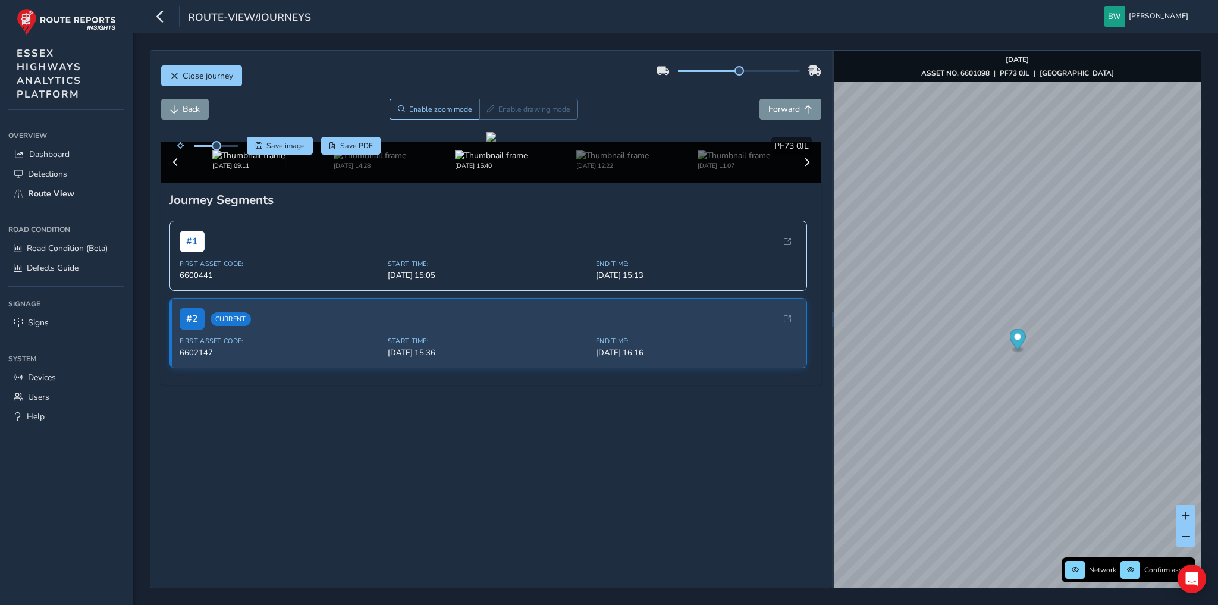
click at [264, 161] on img at bounding box center [248, 155] width 73 height 11
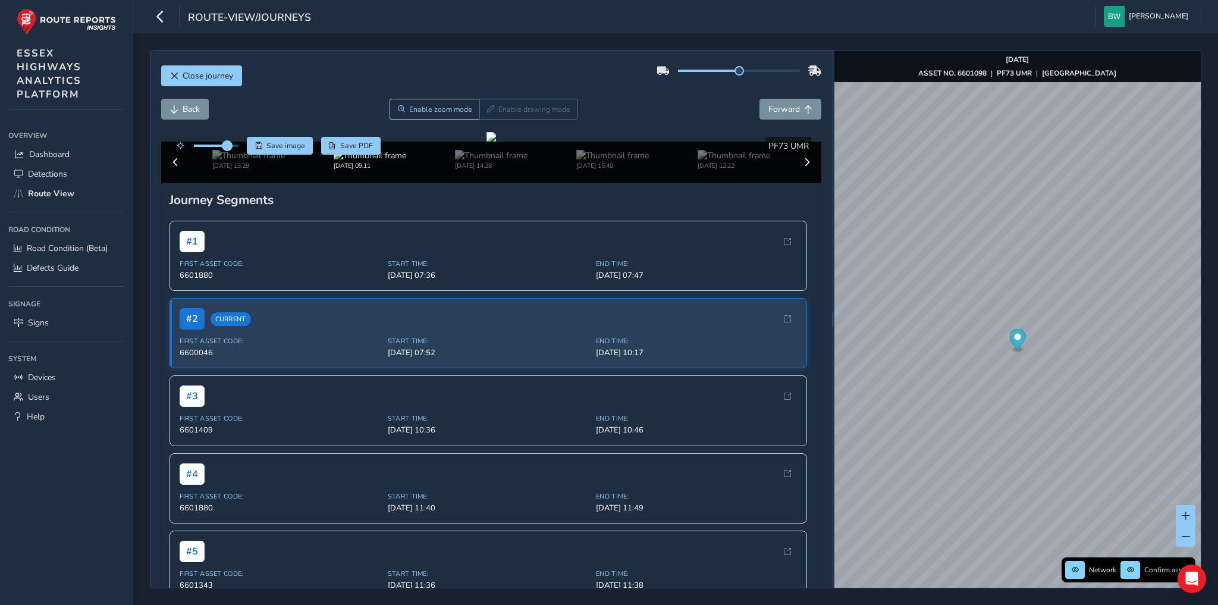
drag, startPoint x: 212, startPoint y: 146, endPoint x: 227, endPoint y: 142, distance: 16.0
click at [227, 142] on span at bounding box center [227, 146] width 10 height 10
click at [247, 161] on img at bounding box center [248, 155] width 73 height 11
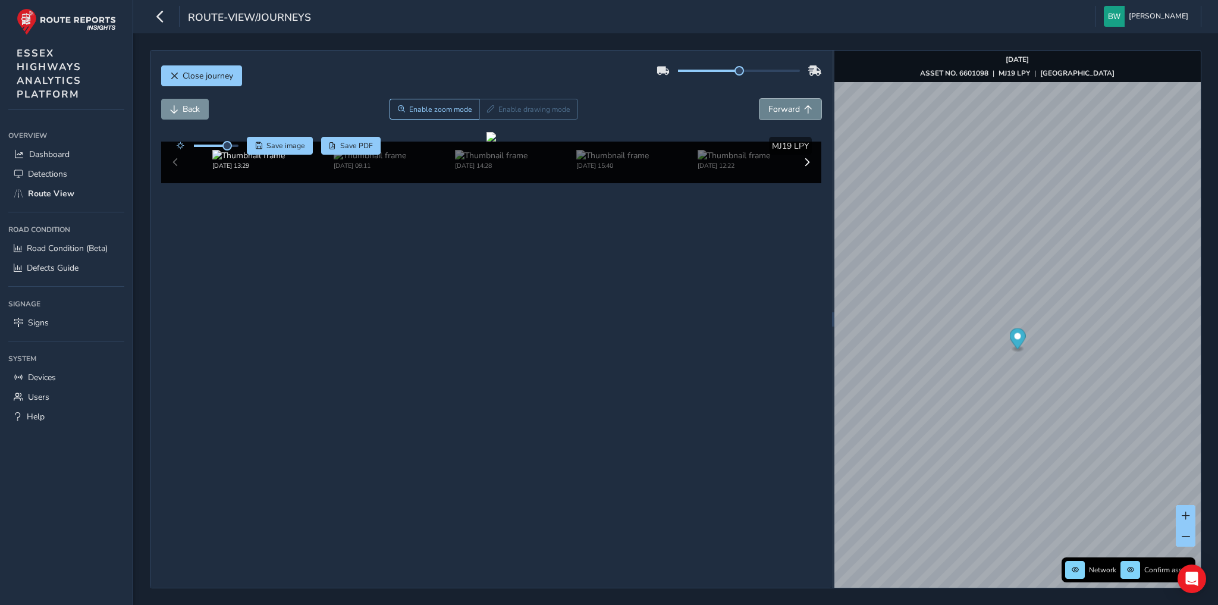
click at [795, 109] on span "Forward" at bounding box center [785, 109] width 32 height 11
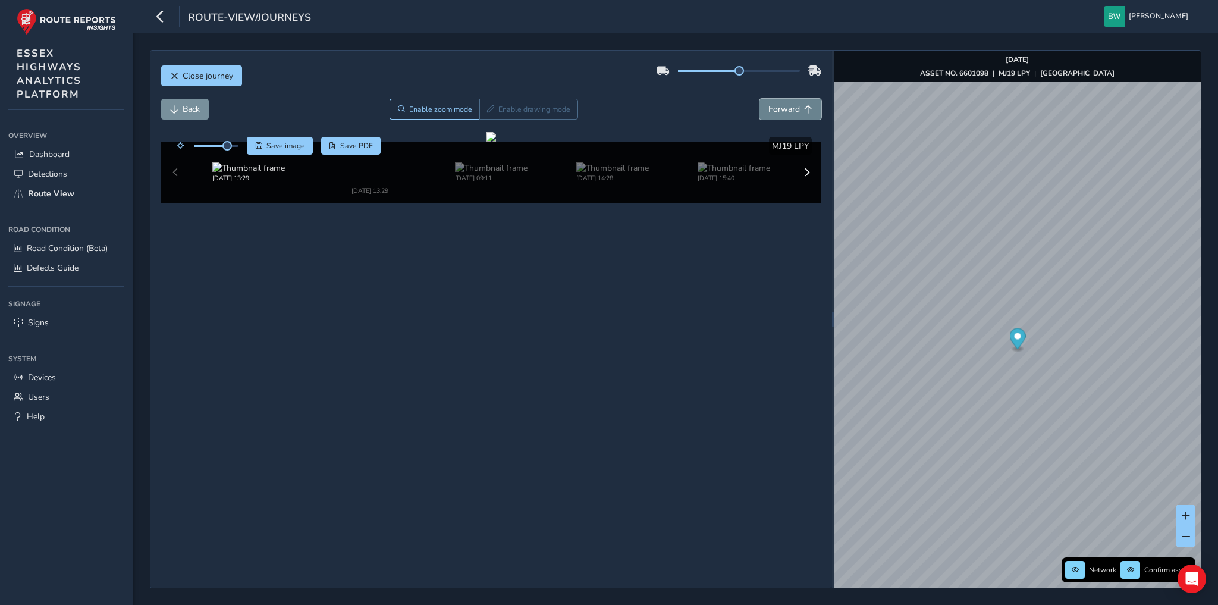
click at [795, 109] on span "Forward" at bounding box center [785, 109] width 32 height 11
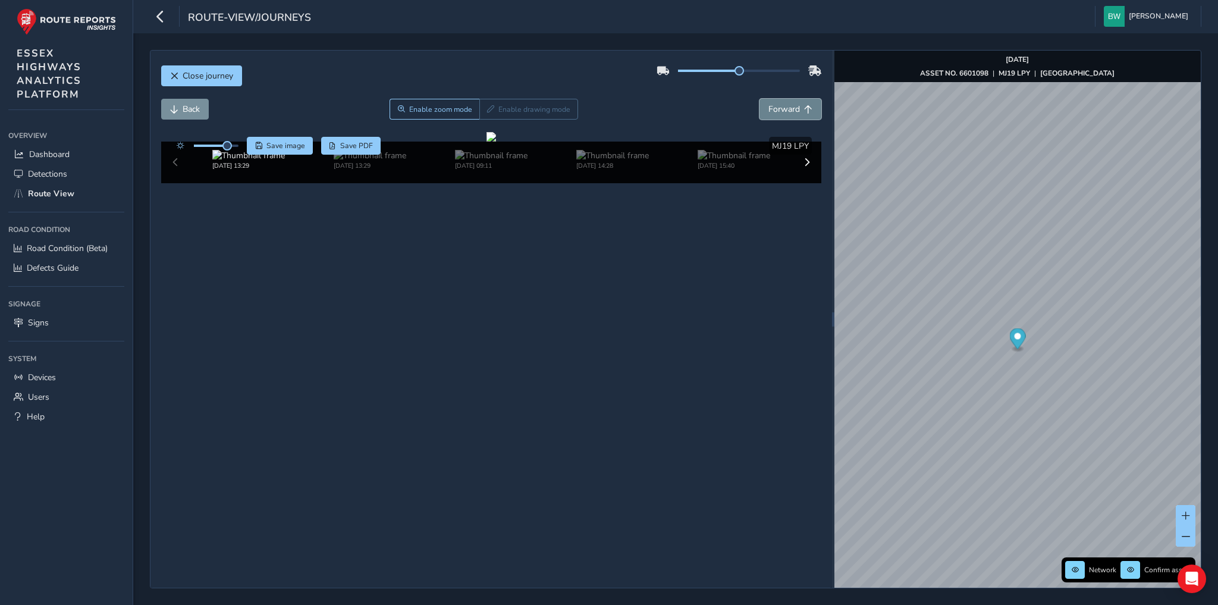
click at [795, 109] on span "Forward" at bounding box center [785, 109] width 32 height 11
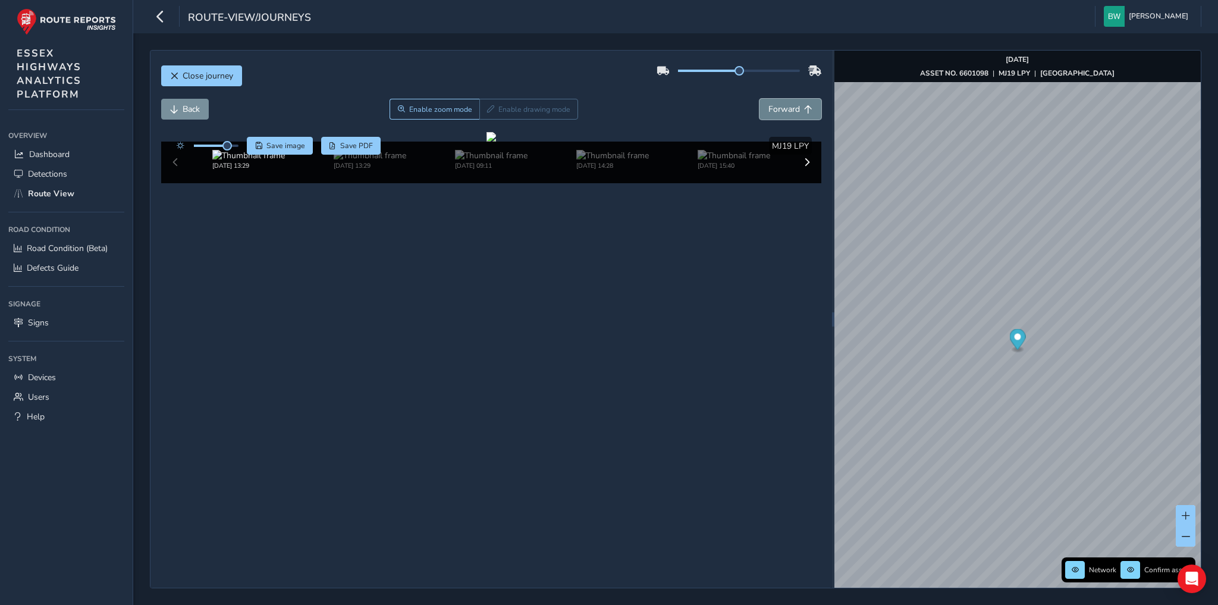
click at [795, 109] on span "Forward" at bounding box center [785, 109] width 32 height 11
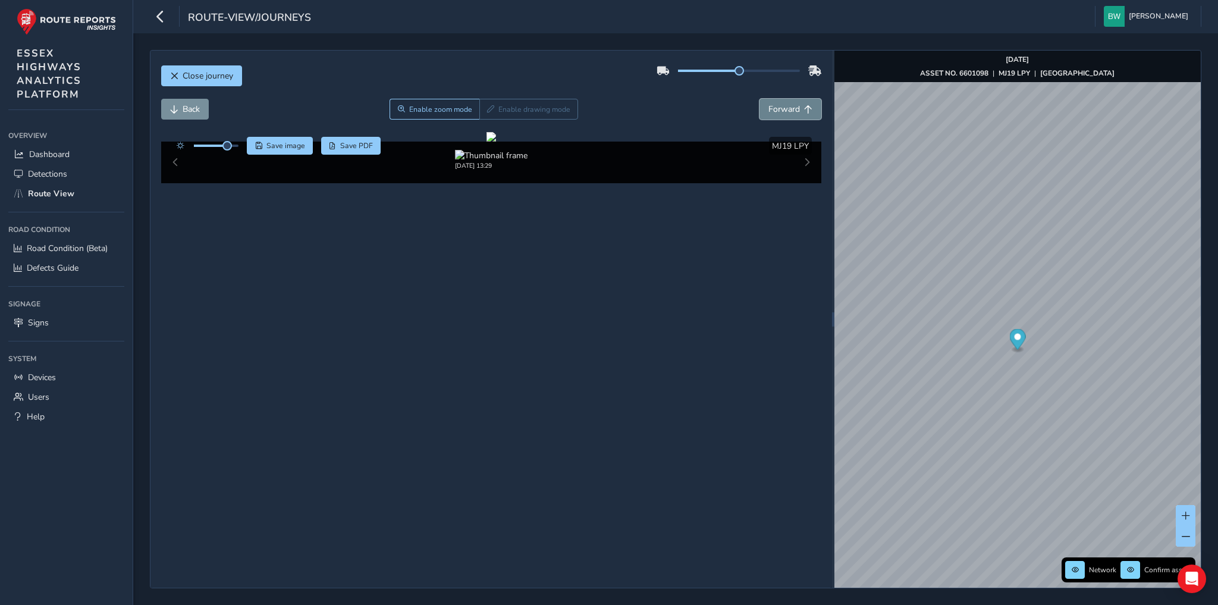
click at [795, 109] on span "Forward" at bounding box center [785, 109] width 32 height 11
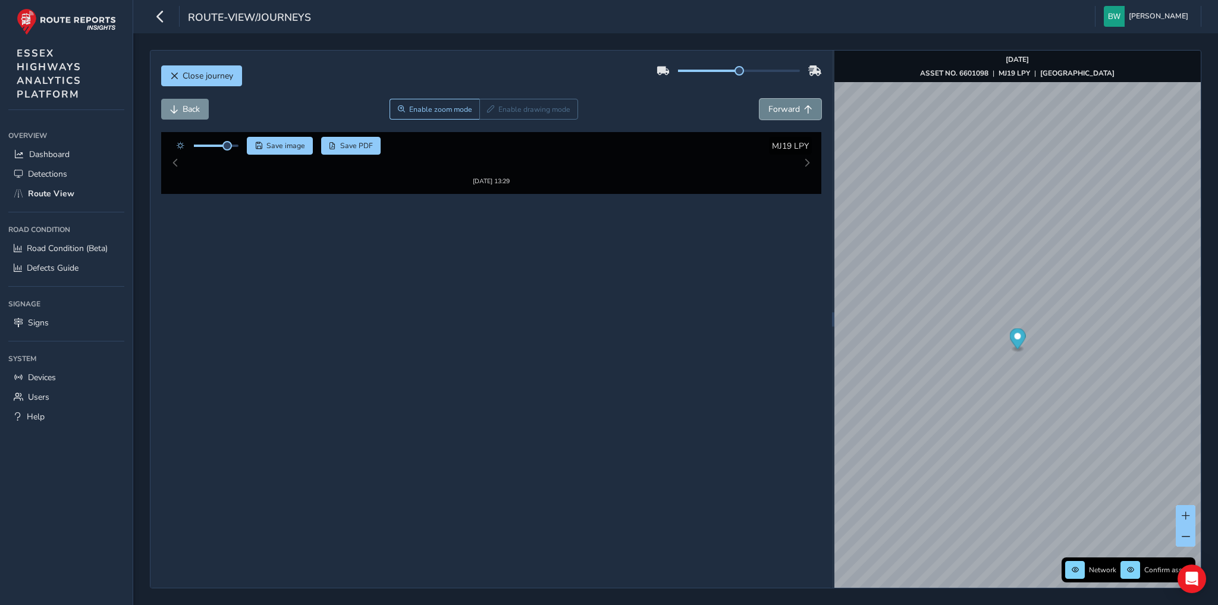
click at [795, 109] on span "Forward" at bounding box center [785, 109] width 32 height 11
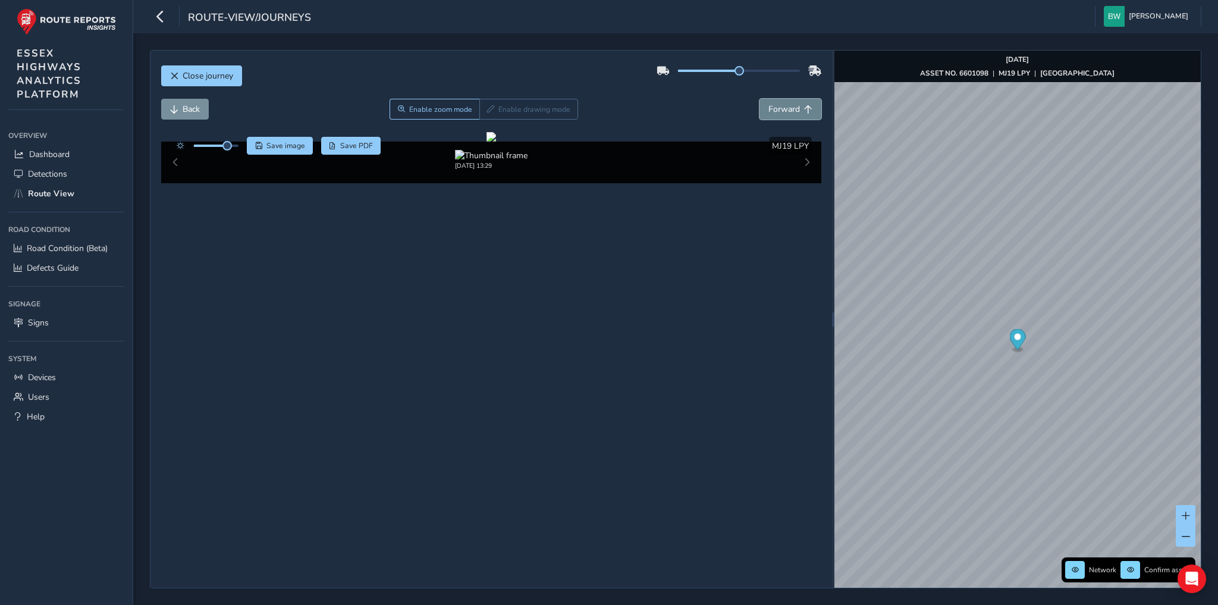
click at [795, 109] on span "Forward" at bounding box center [785, 109] width 32 height 11
